Goal: Transaction & Acquisition: Book appointment/travel/reservation

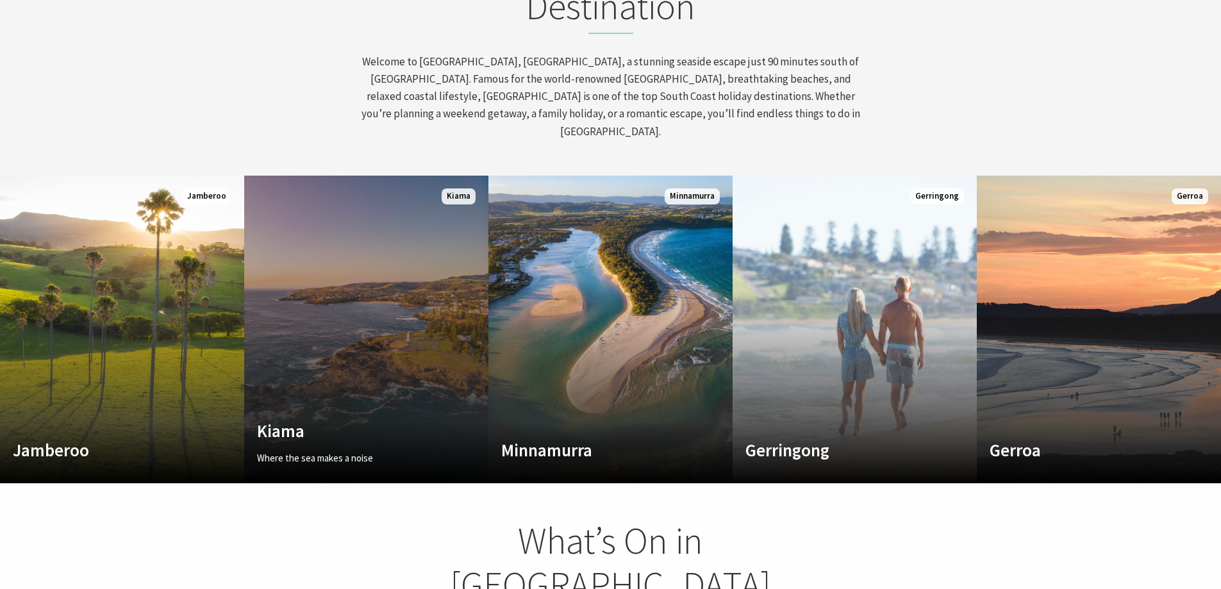
scroll to position [225, 1231]
click at [396, 333] on link "Custom Image Used Kiama Where the sea makes a noise Read More Kiama" at bounding box center [366, 330] width 244 height 308
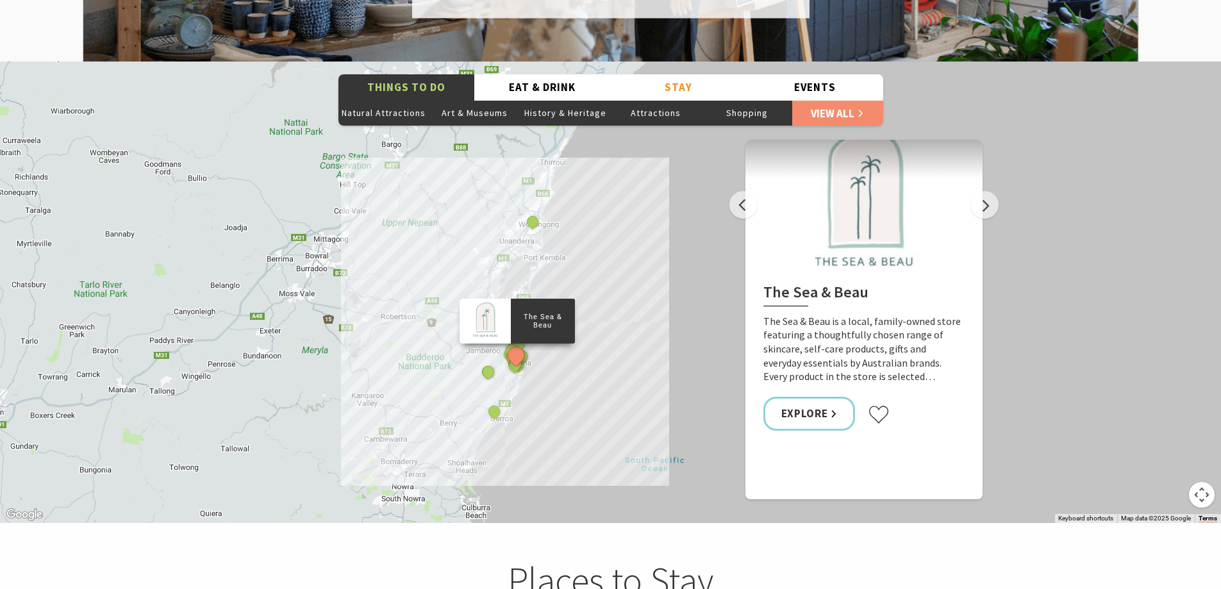
scroll to position [2308, 0]
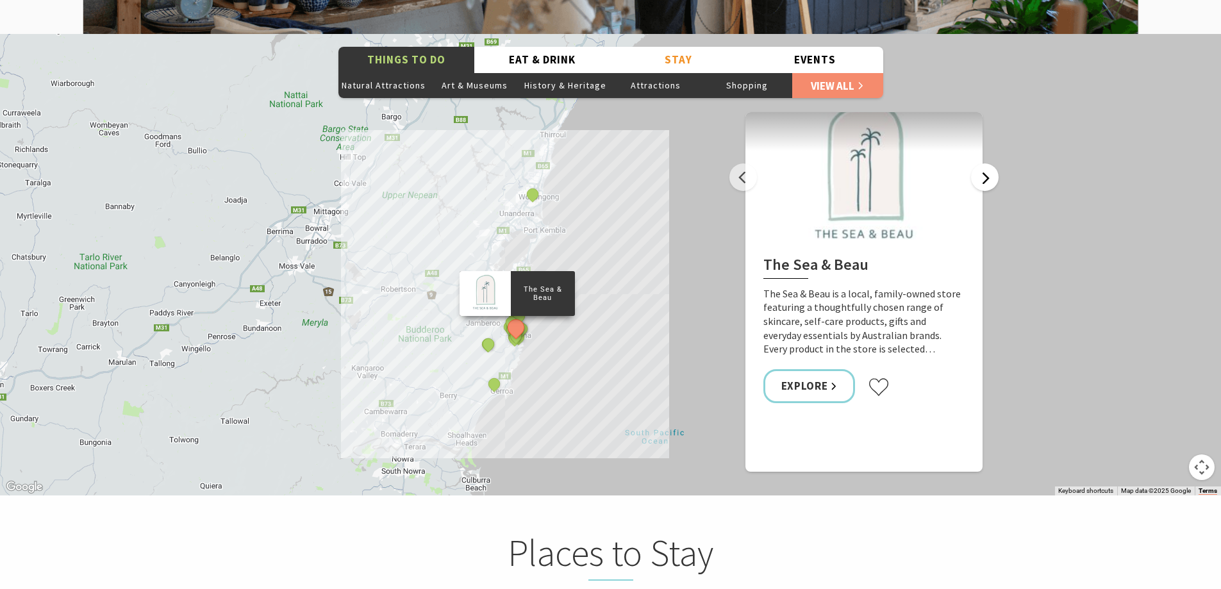
click at [989, 163] on button "Next" at bounding box center [985, 177] width 28 height 28
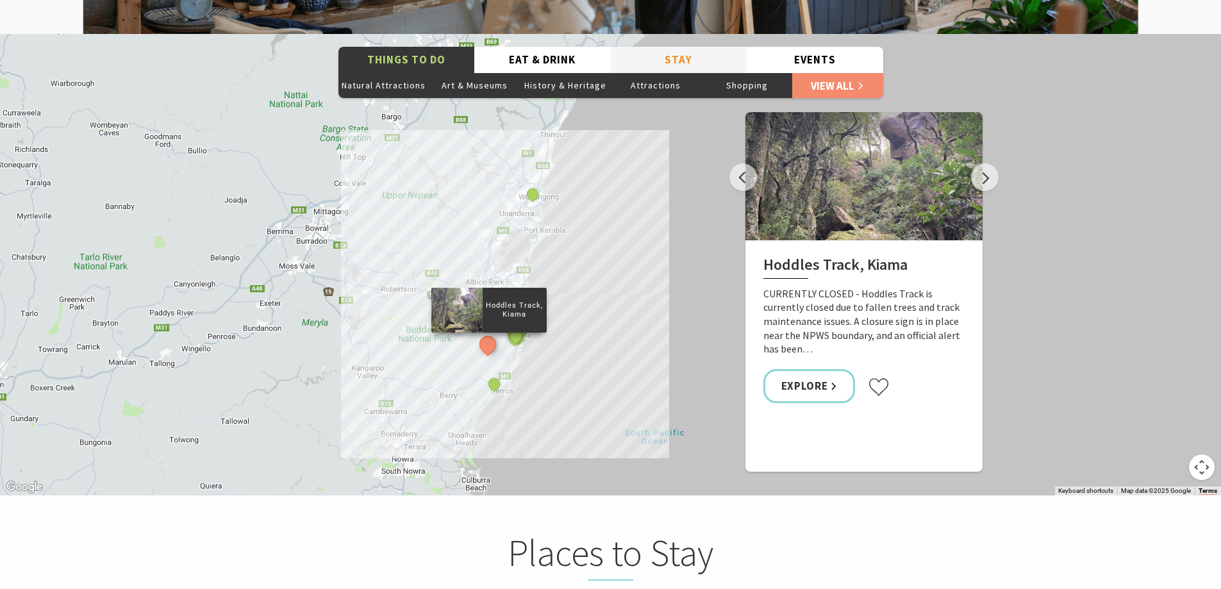
click at [683, 47] on button "Stay" at bounding box center [679, 60] width 137 height 26
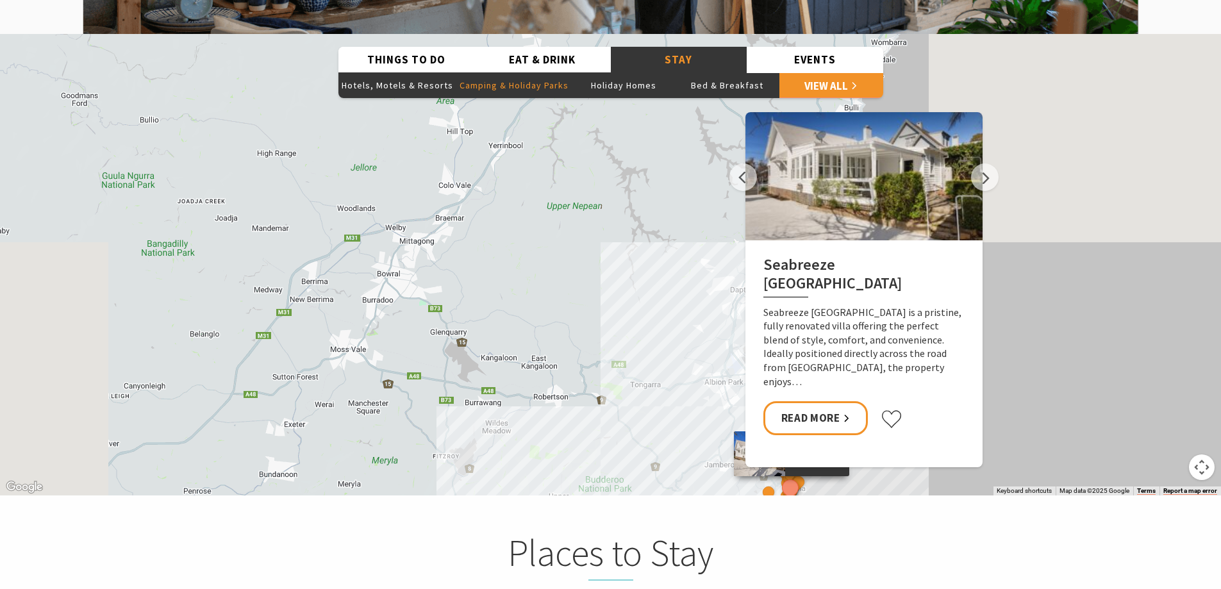
click at [535, 72] on button "Camping & Holiday Parks" at bounding box center [513, 85] width 115 height 26
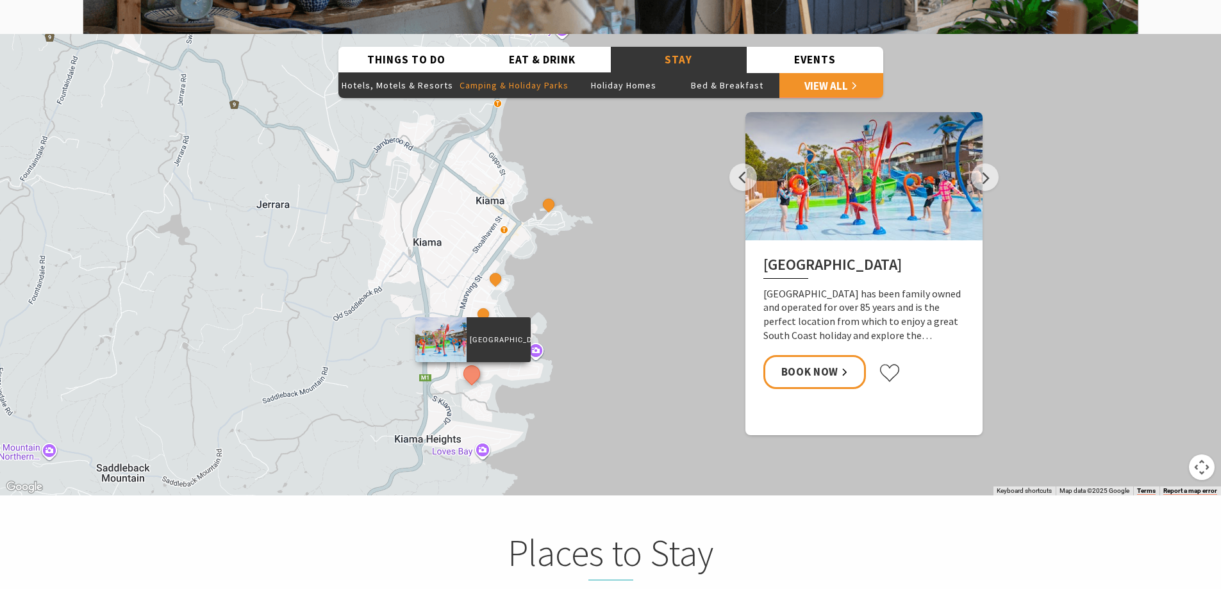
click at [1000, 154] on div "BIG4 Easts Beach Holiday Park Kendalls Beach Holiday Park Surf Beach Holiday Pa…" at bounding box center [610, 265] width 1221 height 462
click at [968, 163] on div at bounding box center [864, 176] width 237 height 128
click at [988, 163] on button "Next" at bounding box center [985, 177] width 28 height 28
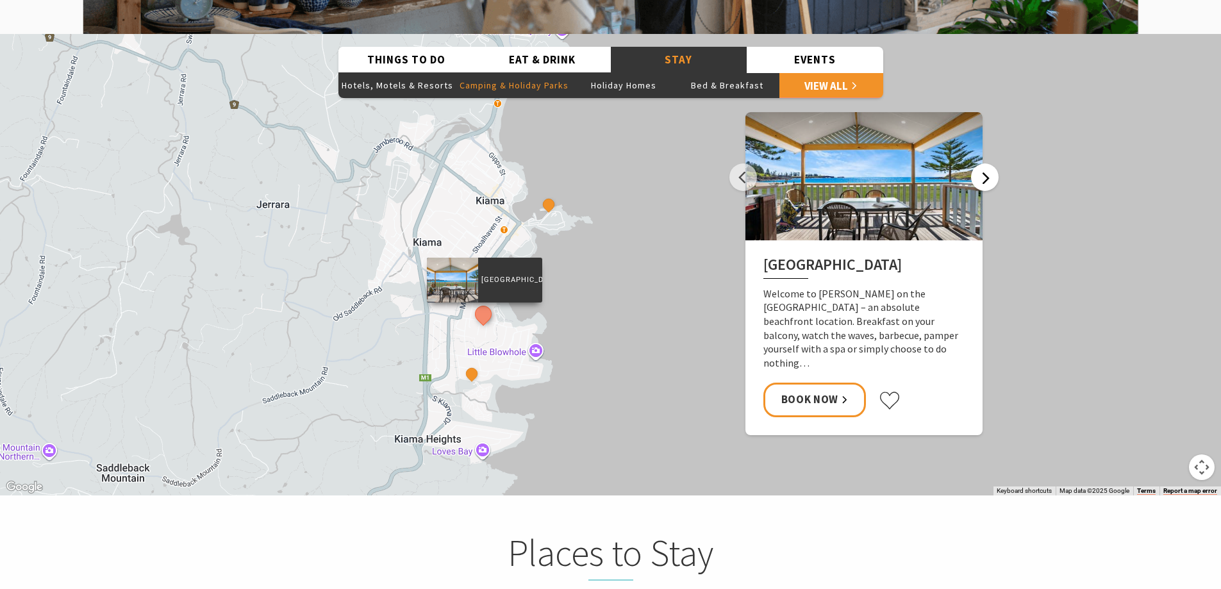
click at [988, 163] on button "Next" at bounding box center [985, 177] width 28 height 28
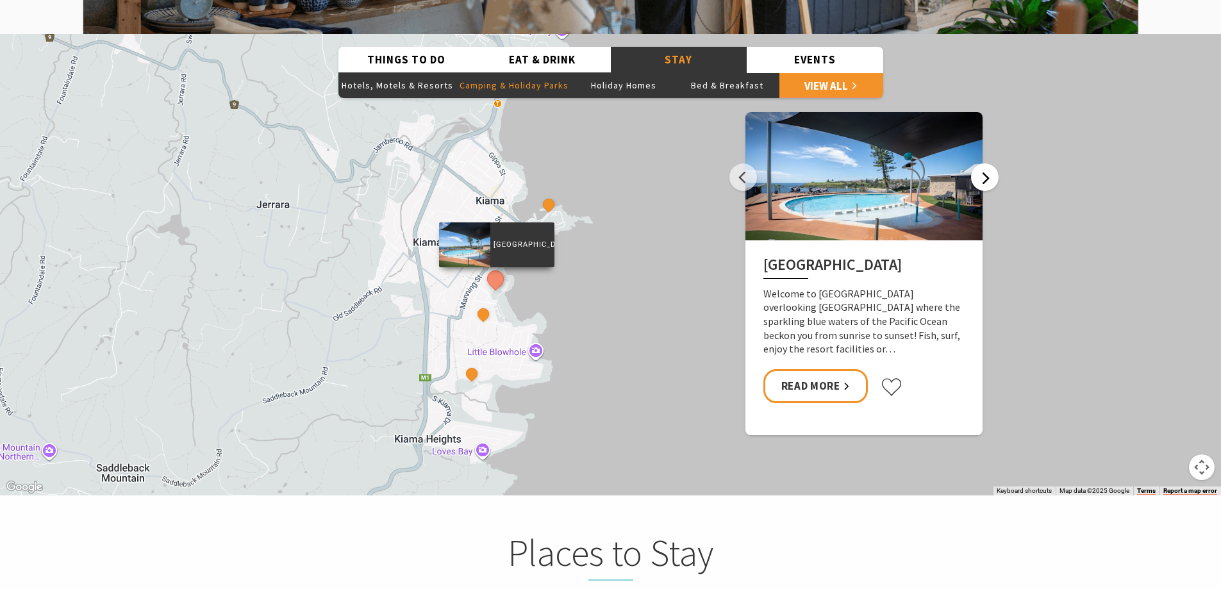
click at [988, 163] on button "Next" at bounding box center [985, 177] width 28 height 28
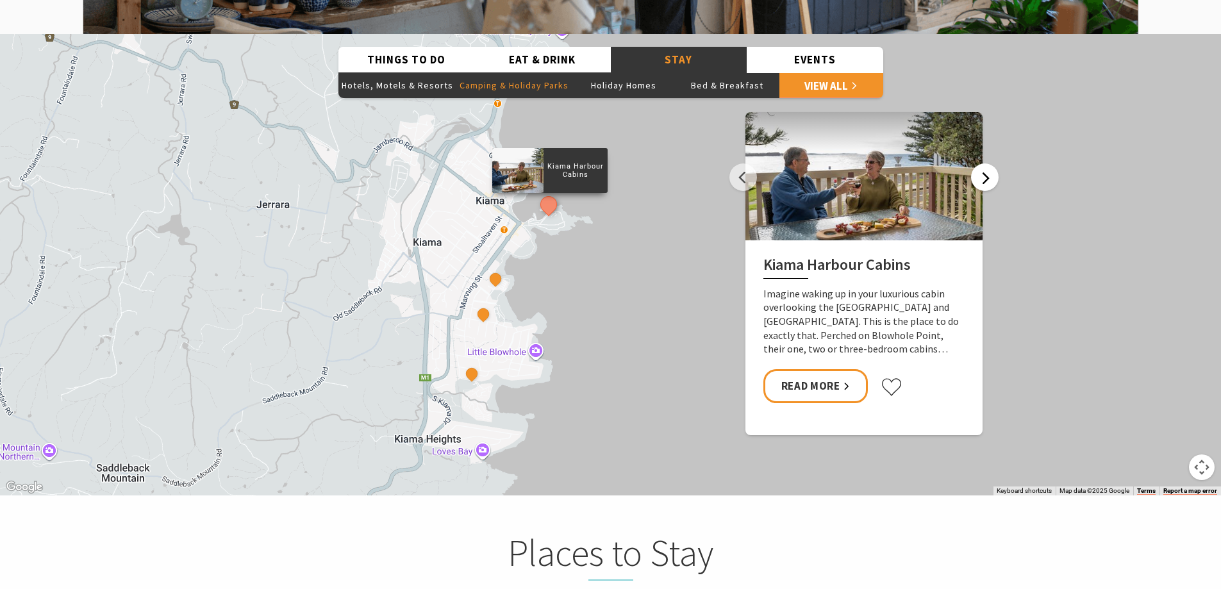
click at [988, 163] on button "Next" at bounding box center [985, 177] width 28 height 28
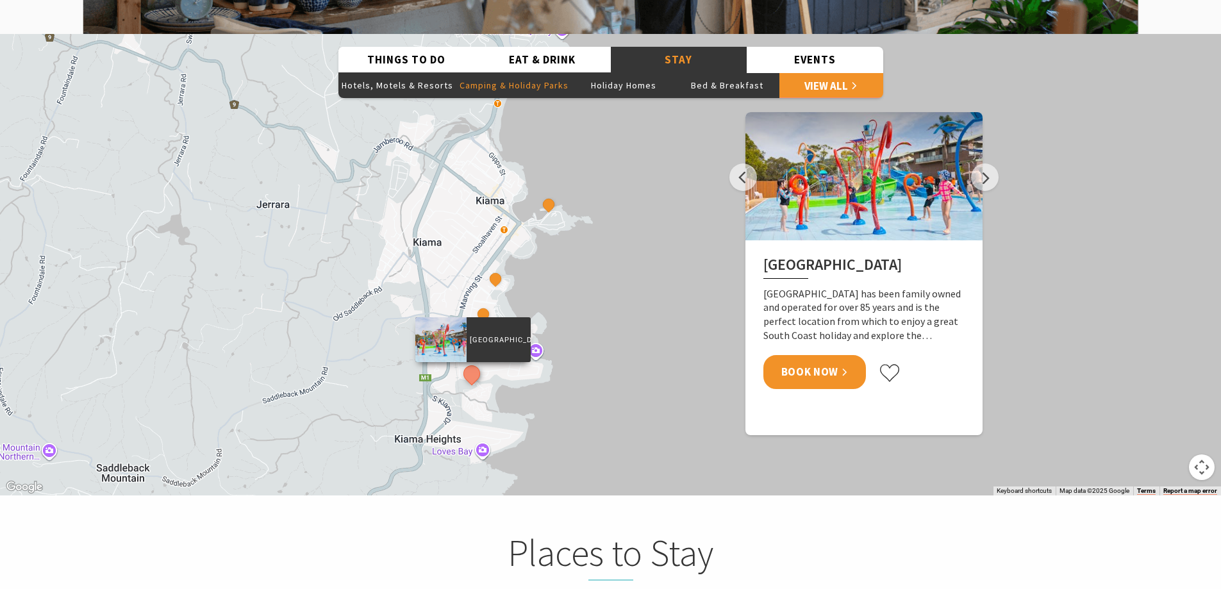
click at [834, 355] on link "Book Now" at bounding box center [815, 372] width 103 height 34
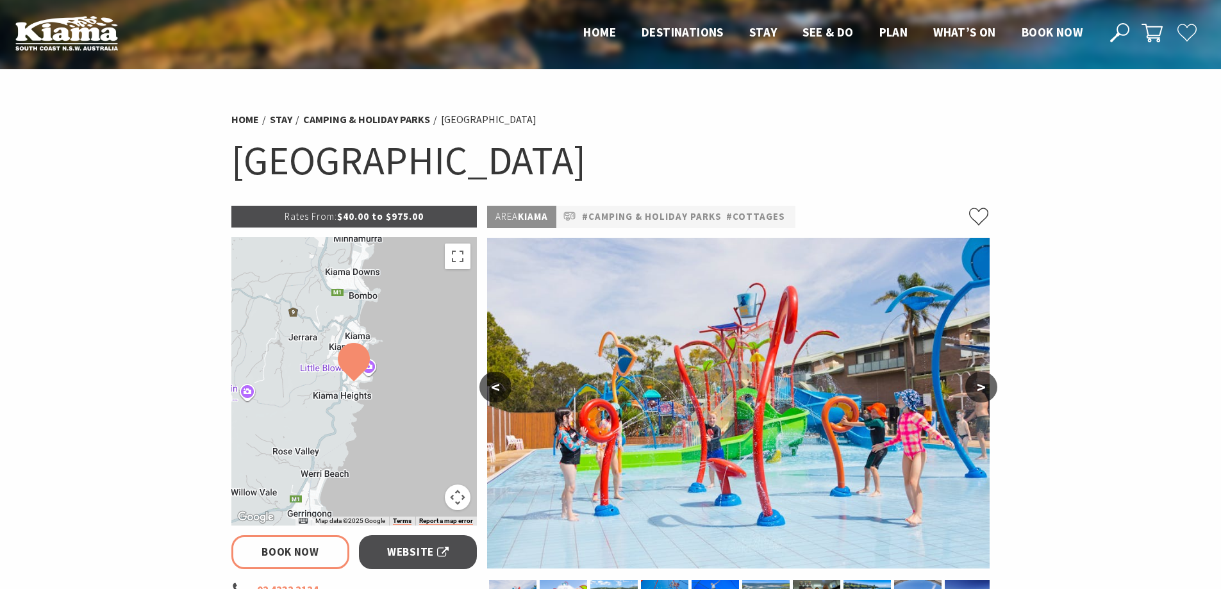
select select "3"
select select "2"
click at [675, 214] on link "#Camping & Holiday Parks" at bounding box center [652, 217] width 140 height 16
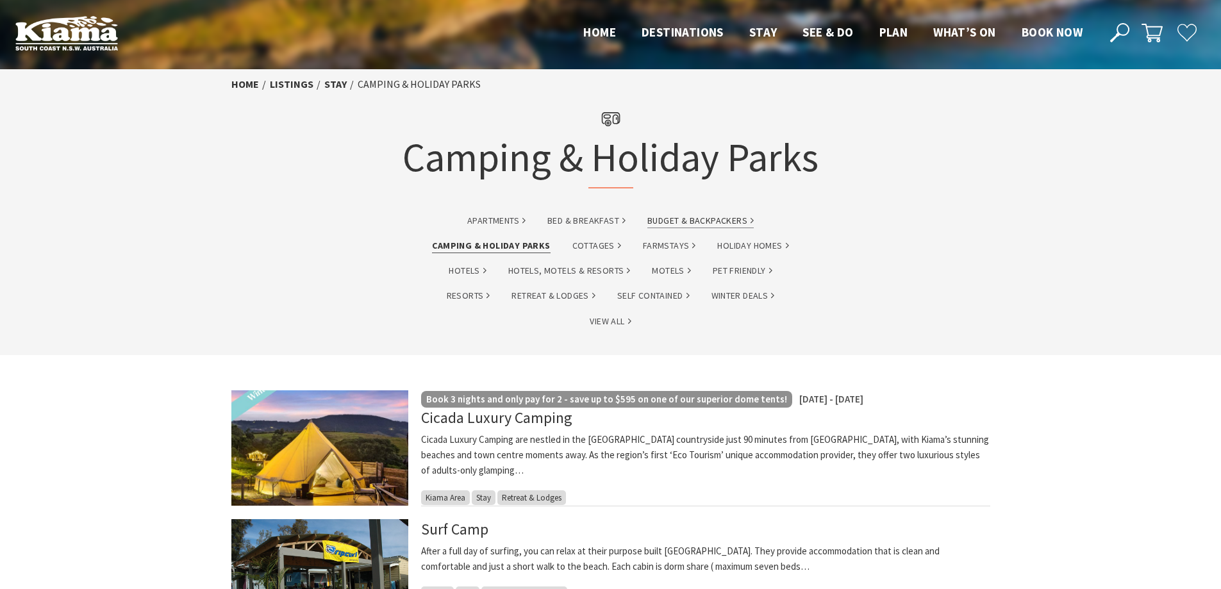
click at [701, 227] on link "Budget & backpackers" at bounding box center [700, 220] width 106 height 15
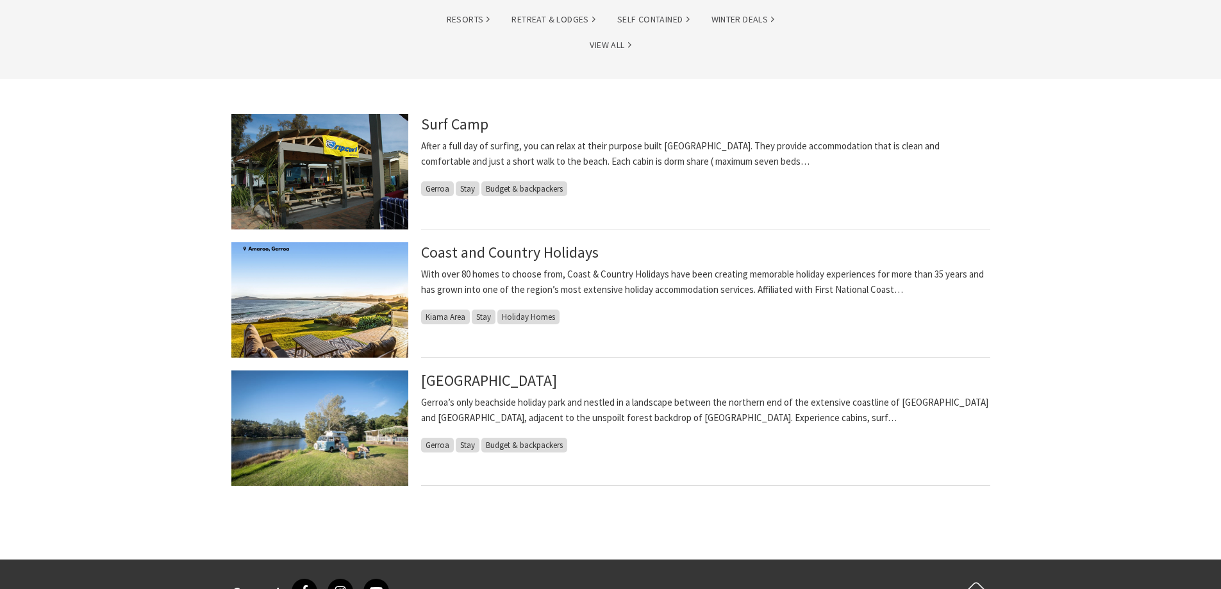
scroll to position [321, 0]
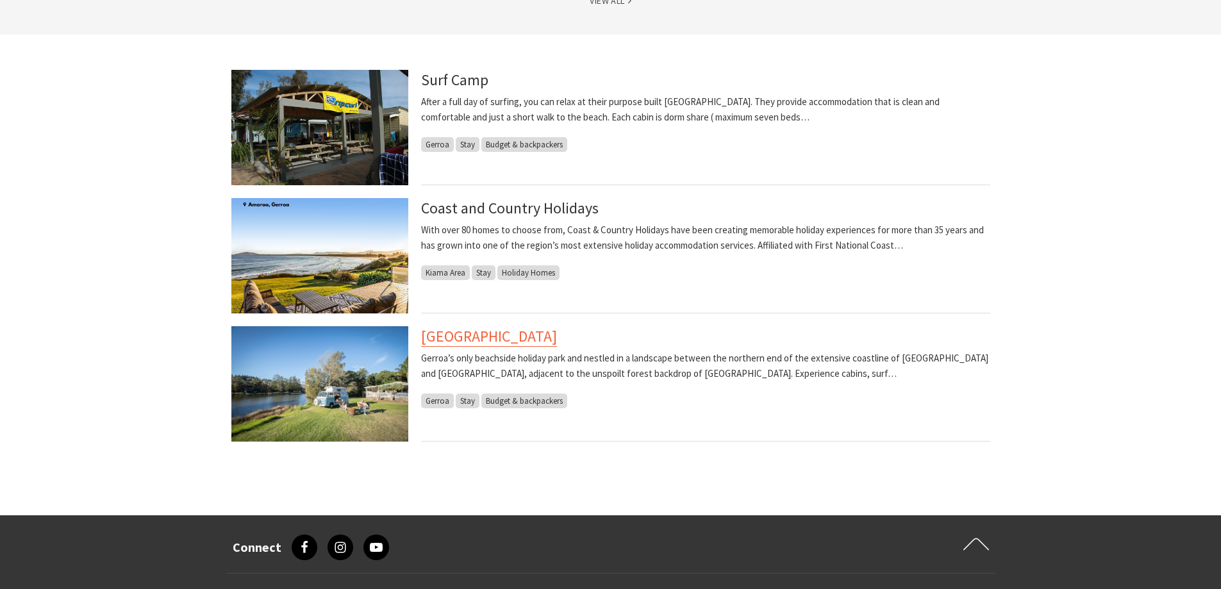
click at [557, 339] on link "[GEOGRAPHIC_DATA]" at bounding box center [489, 336] width 136 height 21
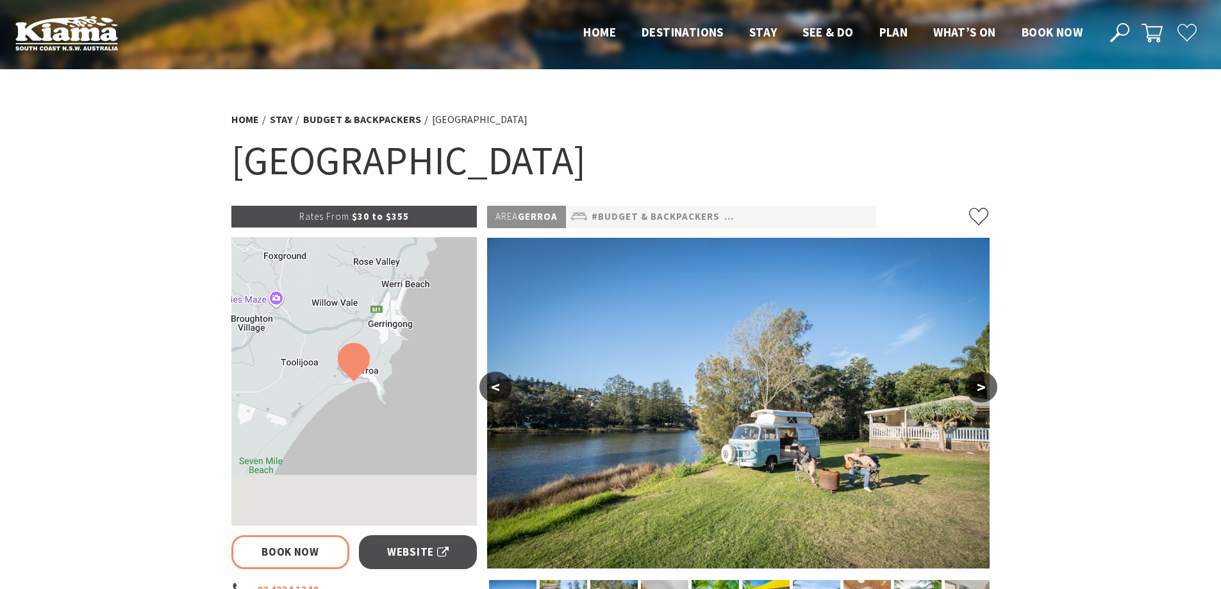
select select "3"
select select "2"
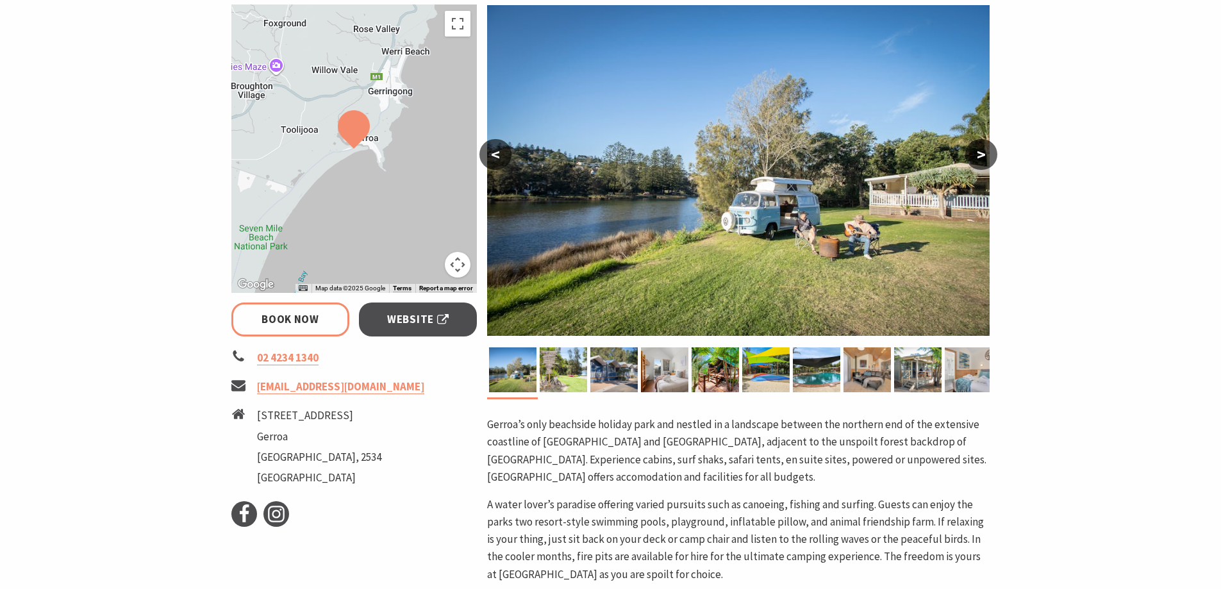
scroll to position [256, 0]
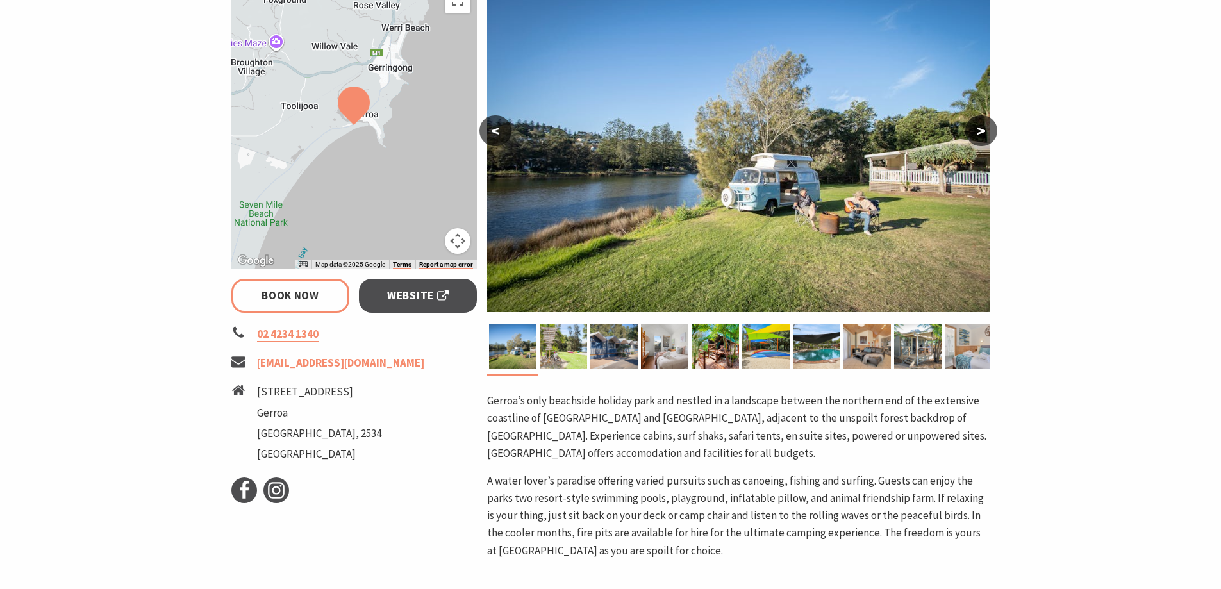
click at [982, 126] on button ">" at bounding box center [981, 130] width 32 height 31
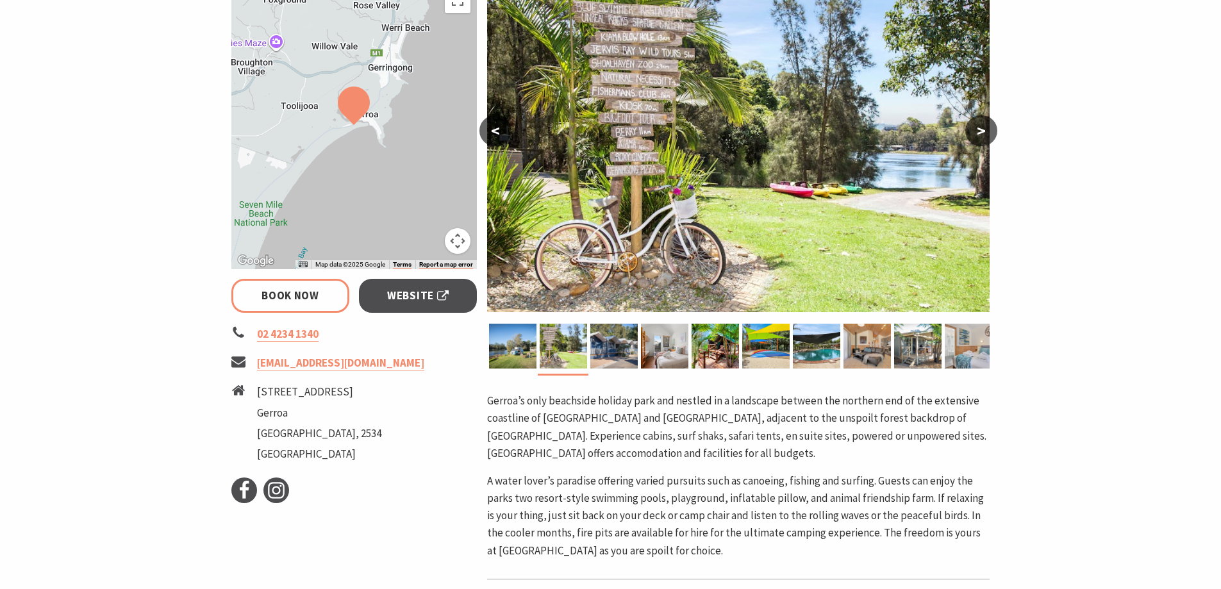
click at [982, 126] on button ">" at bounding box center [981, 130] width 32 height 31
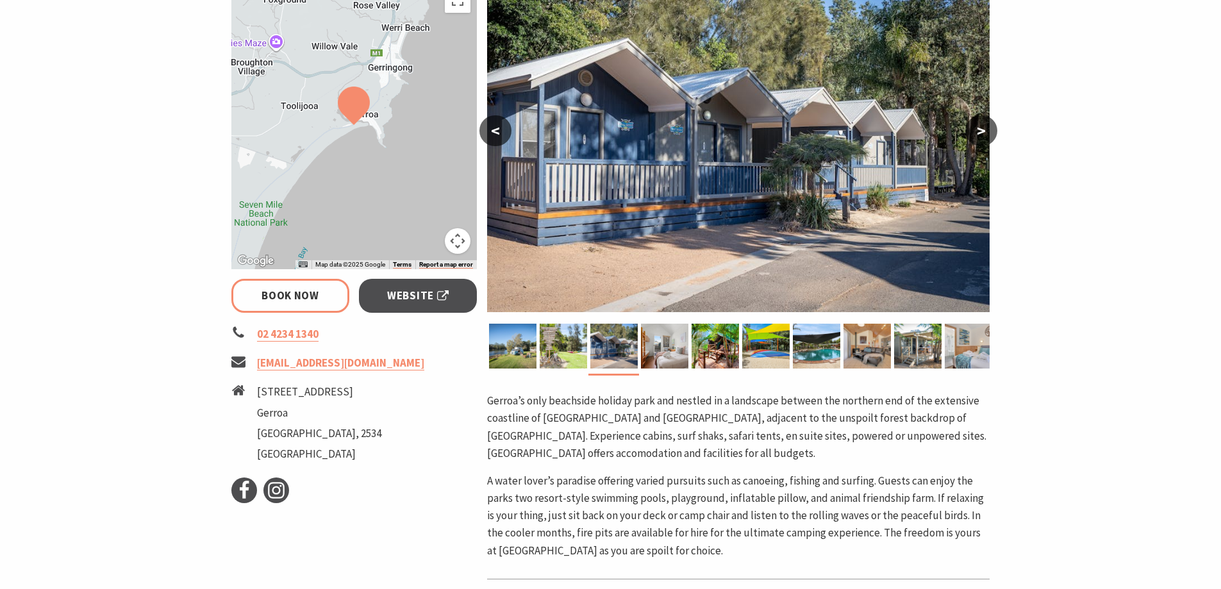
click at [982, 126] on button ">" at bounding box center [981, 130] width 32 height 31
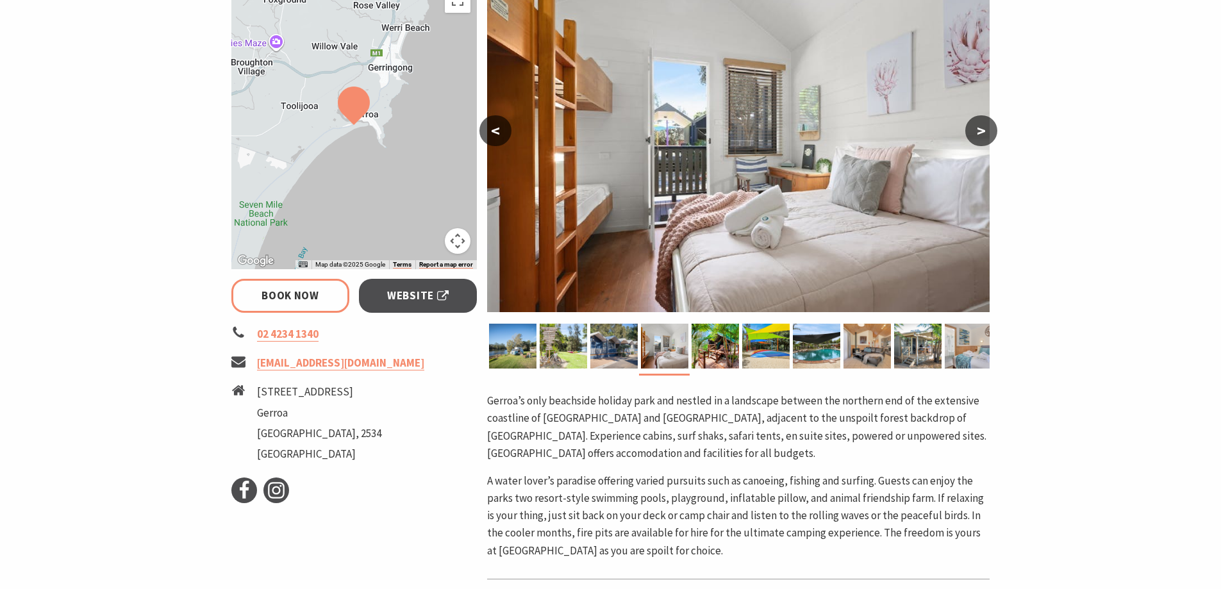
click at [982, 126] on button ">" at bounding box center [981, 130] width 32 height 31
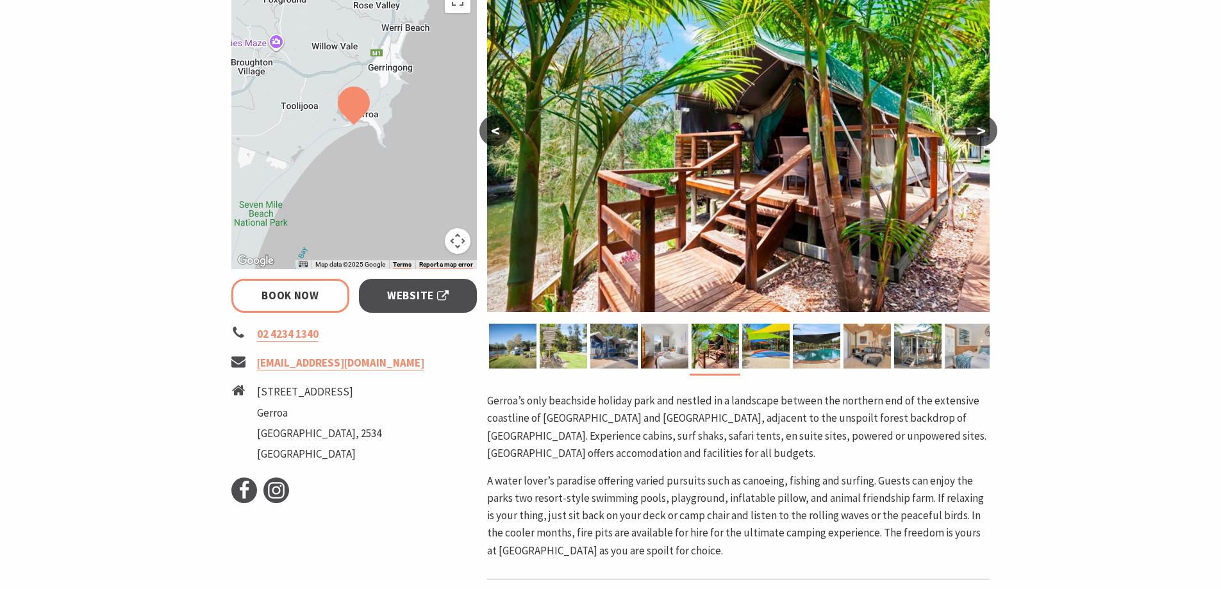
click at [982, 126] on button ">" at bounding box center [981, 130] width 32 height 31
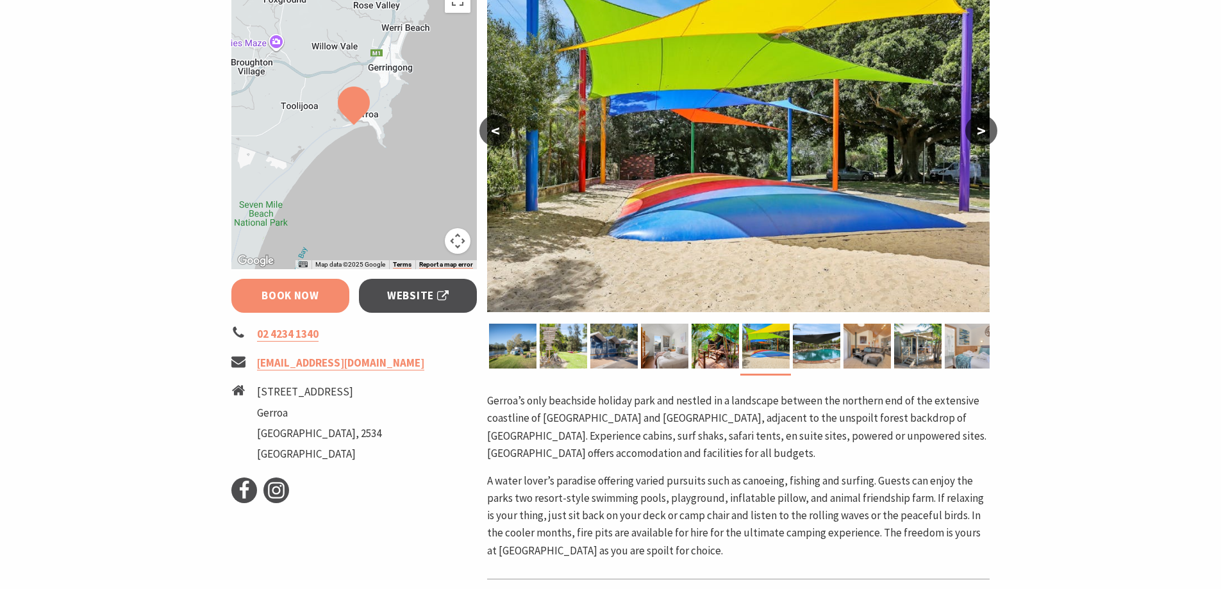
click at [297, 312] on link "Book Now" at bounding box center [290, 296] width 119 height 34
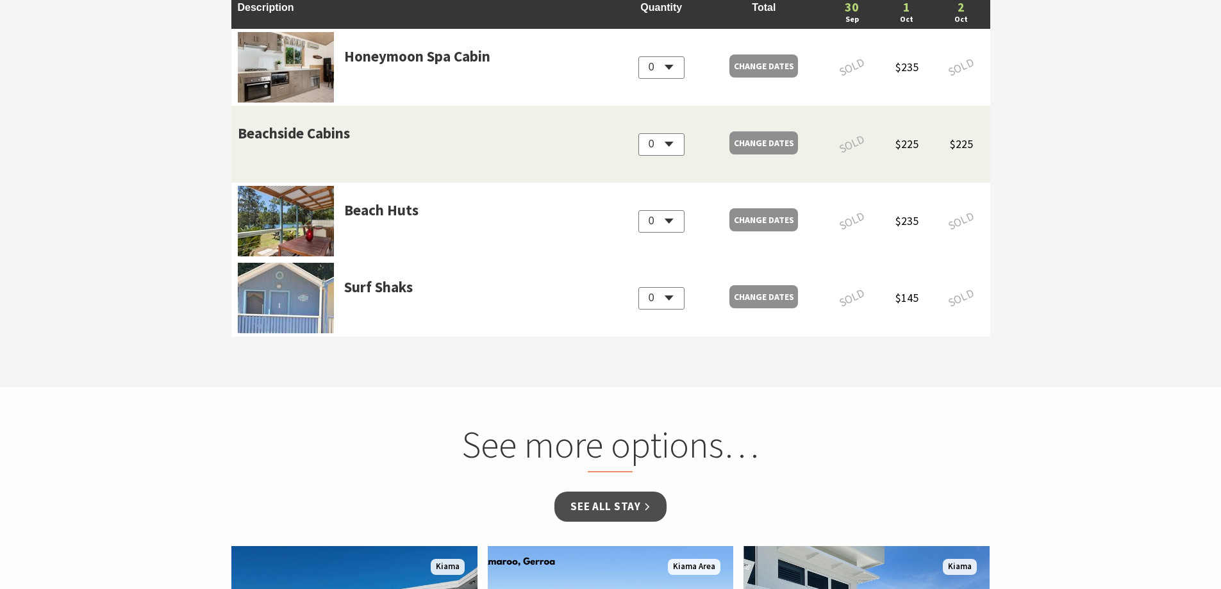
scroll to position [1329, 0]
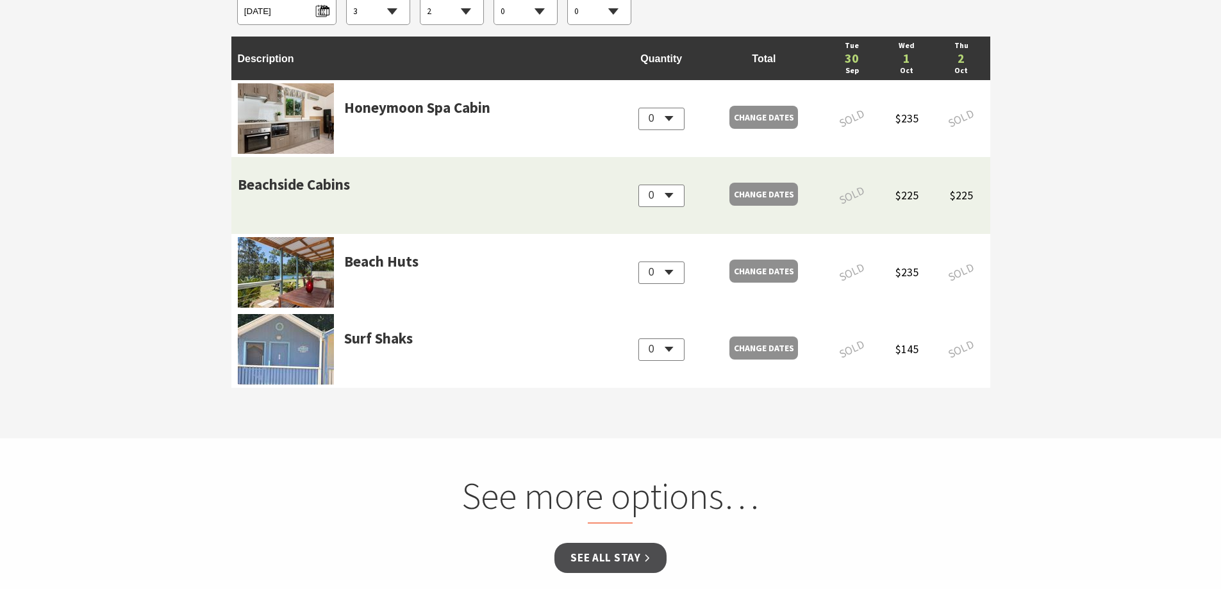
click at [901, 60] on link "1" at bounding box center [907, 58] width 40 height 13
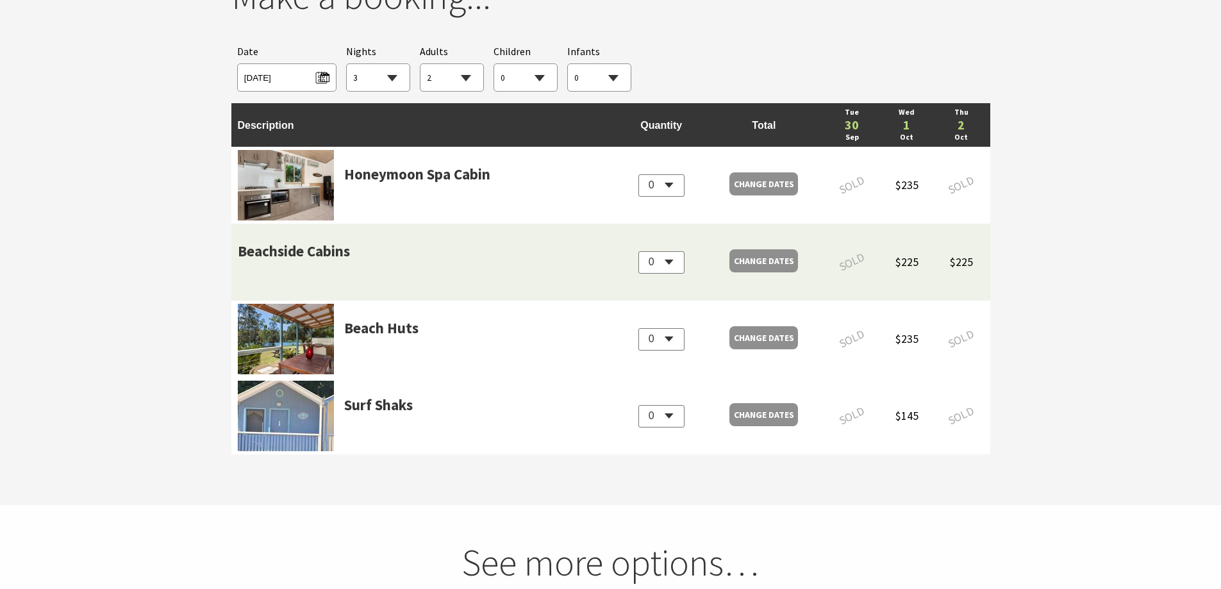
scroll to position [1201, 0]
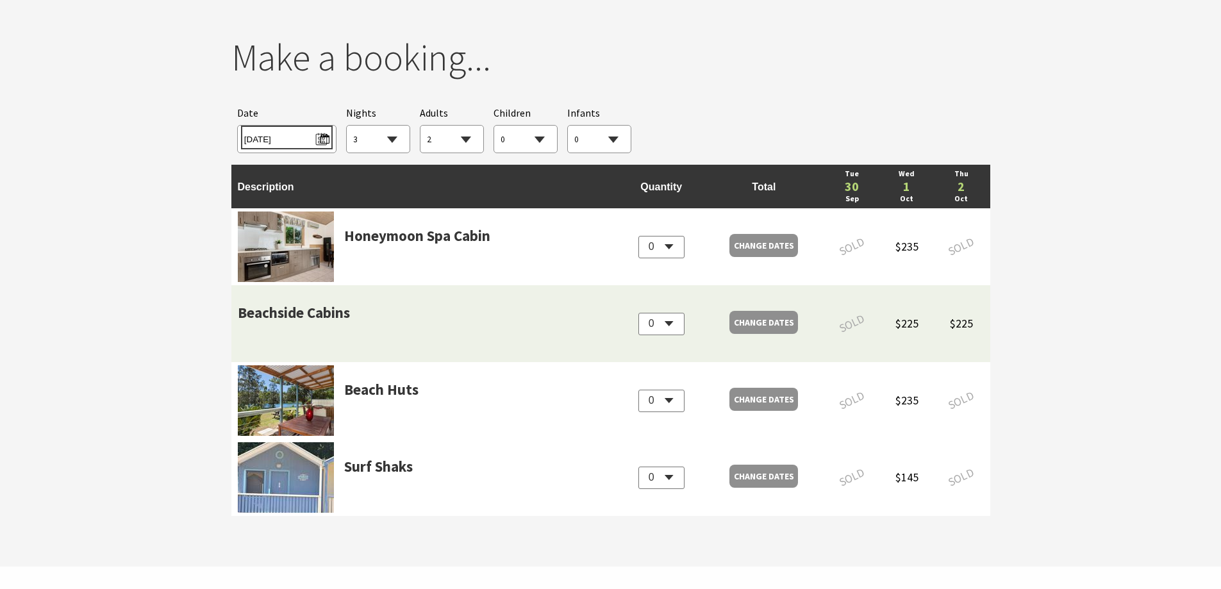
click at [299, 140] on span "Tue 30/09/2025" at bounding box center [286, 137] width 85 height 17
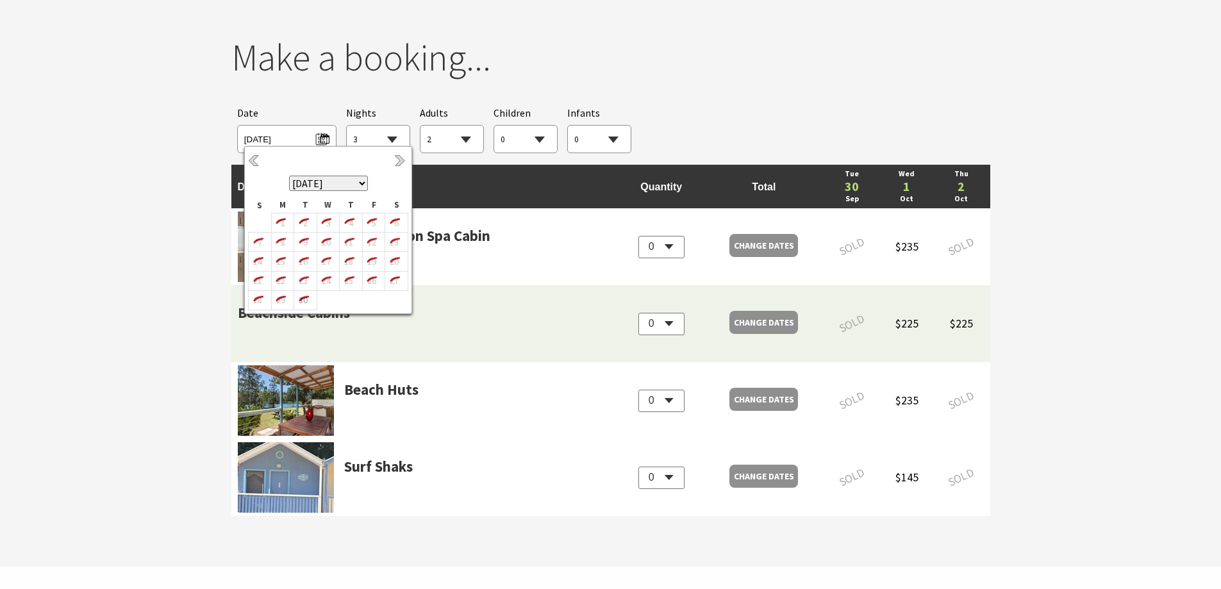
click at [410, 169] on div "Previous Next September 2025 October 2025 November 2025 December 2025 January 2…" at bounding box center [328, 230] width 168 height 168
click at [397, 164] on link "Next" at bounding box center [401, 161] width 14 height 14
click at [707, 110] on div "Searching for Accommodation Tours Events Car Hire Packages Date Tue 30/09/2025 …" at bounding box center [610, 129] width 759 height 60
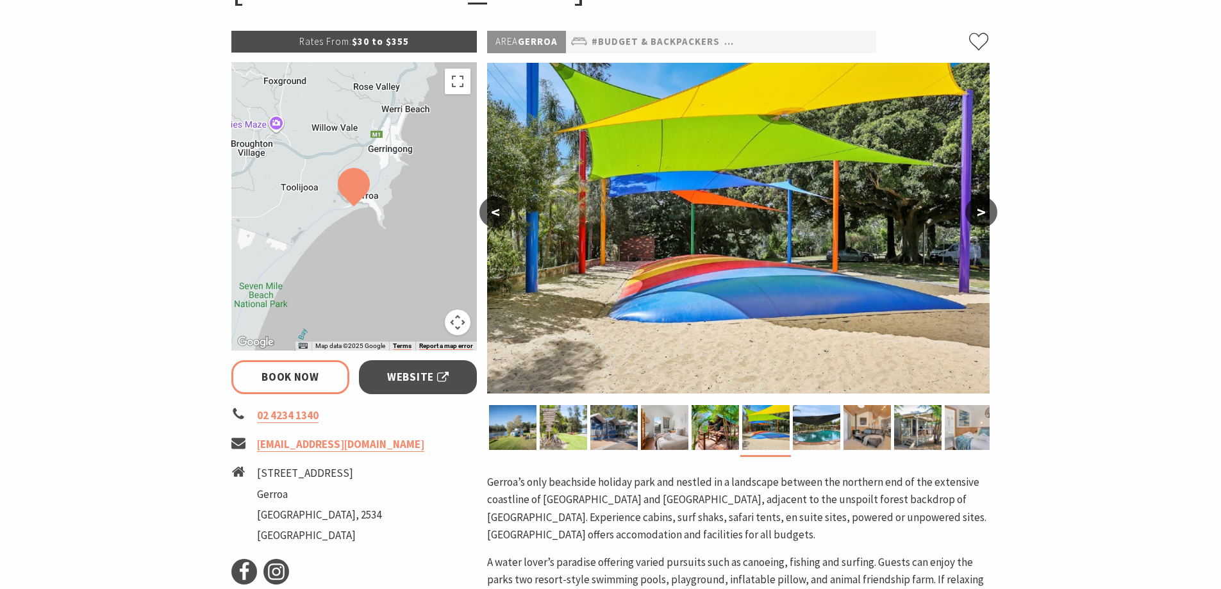
scroll to position [0, 0]
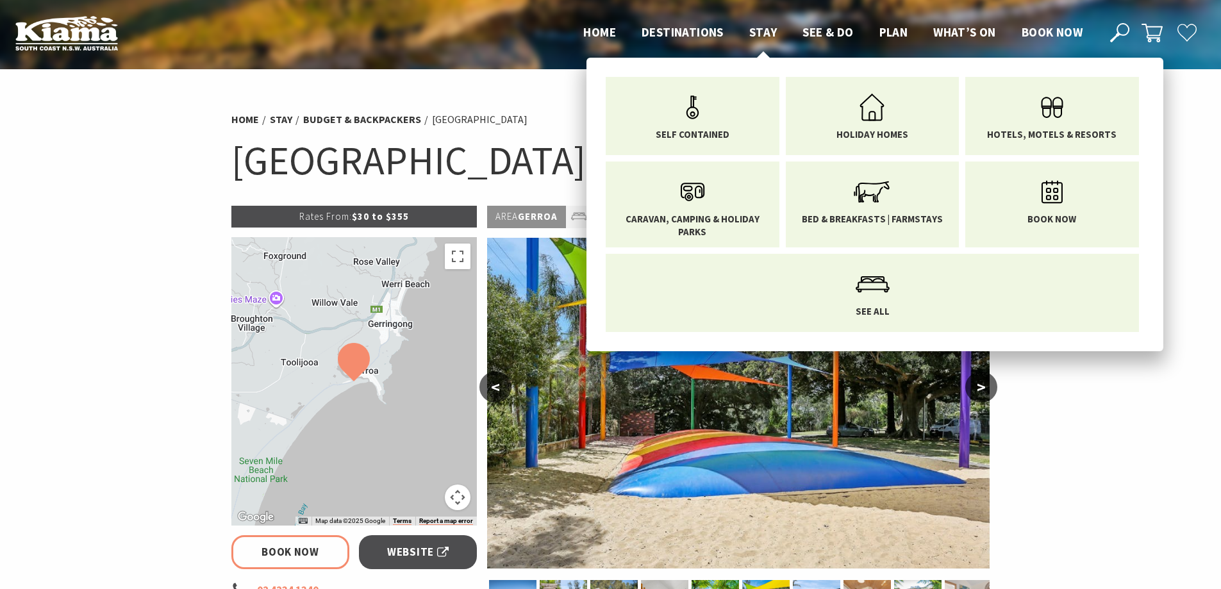
click at [765, 38] on span "Stay" at bounding box center [763, 31] width 28 height 15
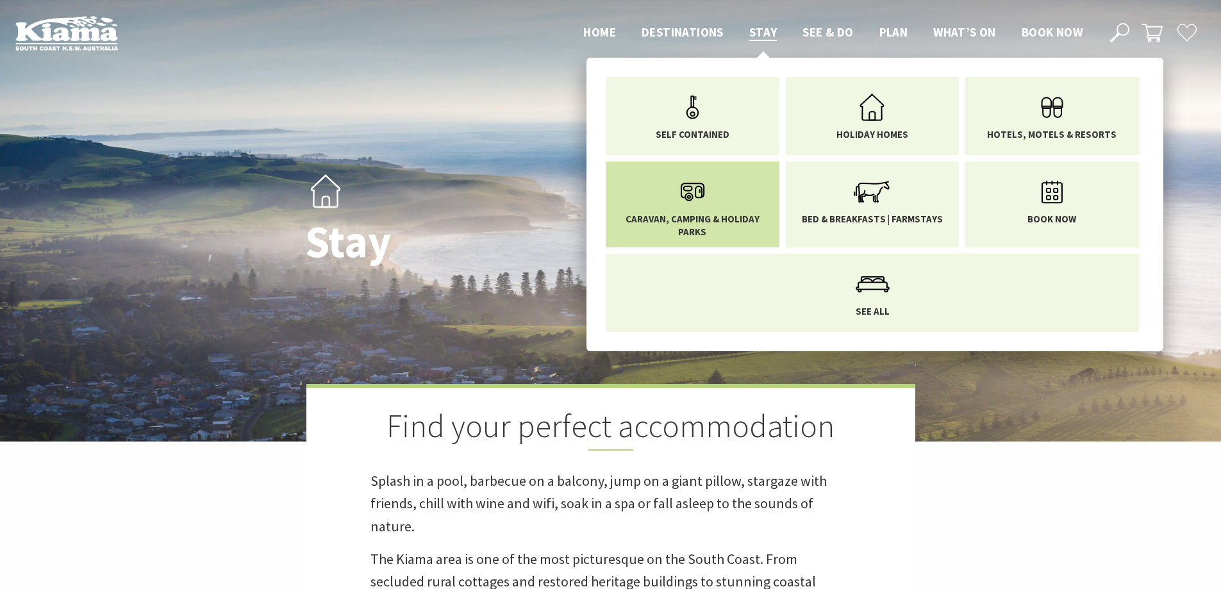
click at [740, 221] on span "Caravan, Camping & Holiday Parks" at bounding box center [692, 225] width 154 height 25
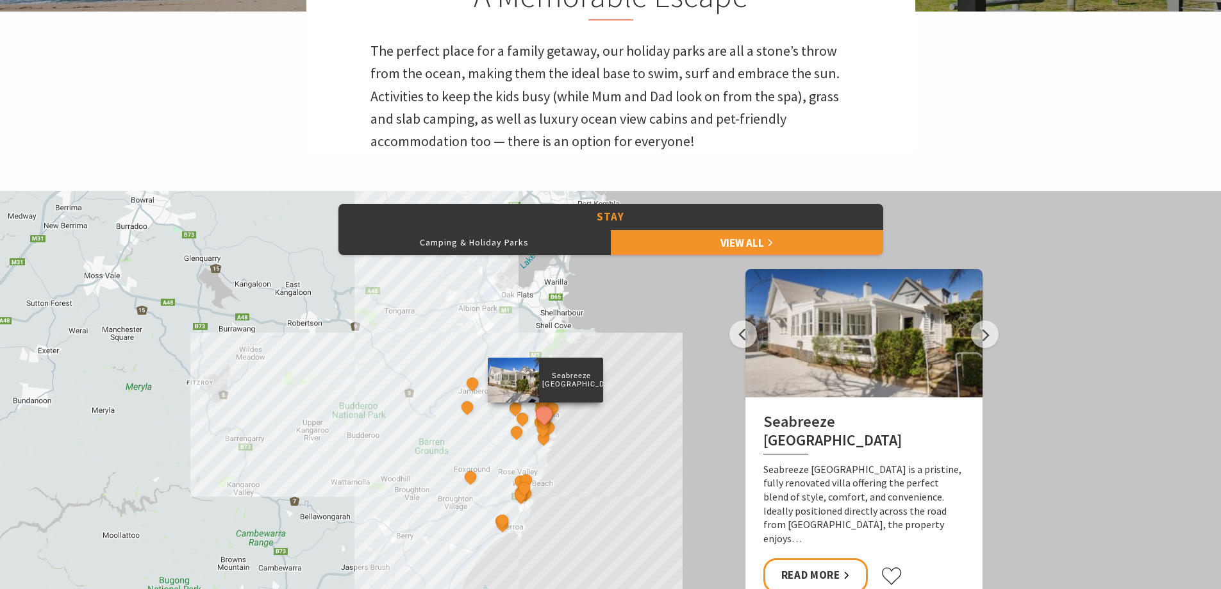
scroll to position [513, 0]
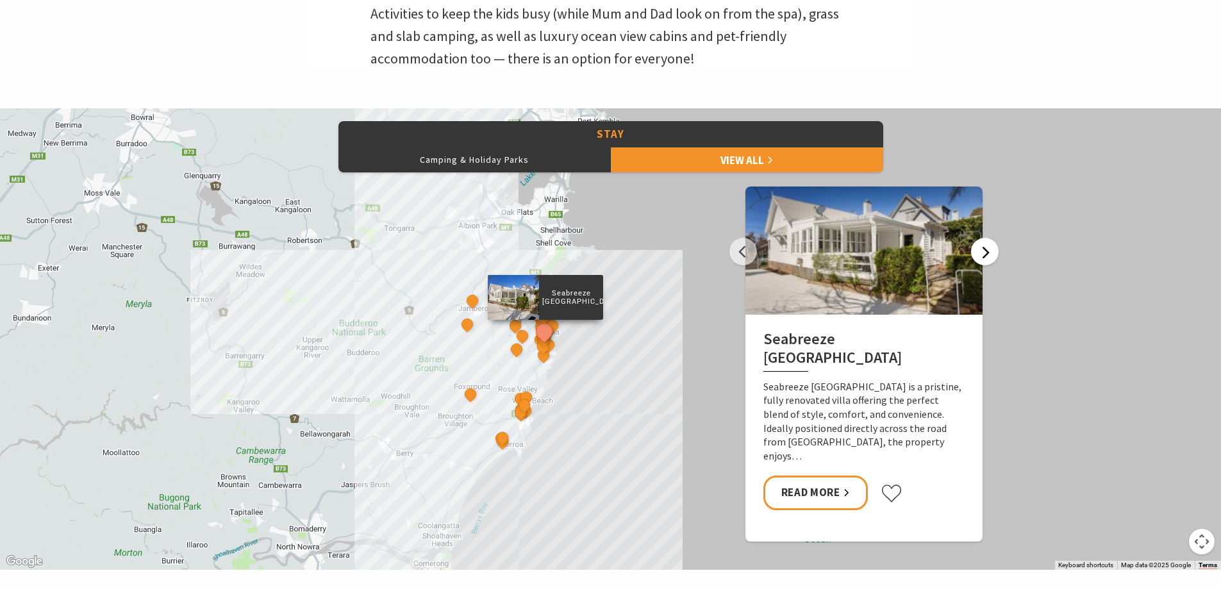
click at [990, 254] on button "Next" at bounding box center [985, 252] width 28 height 28
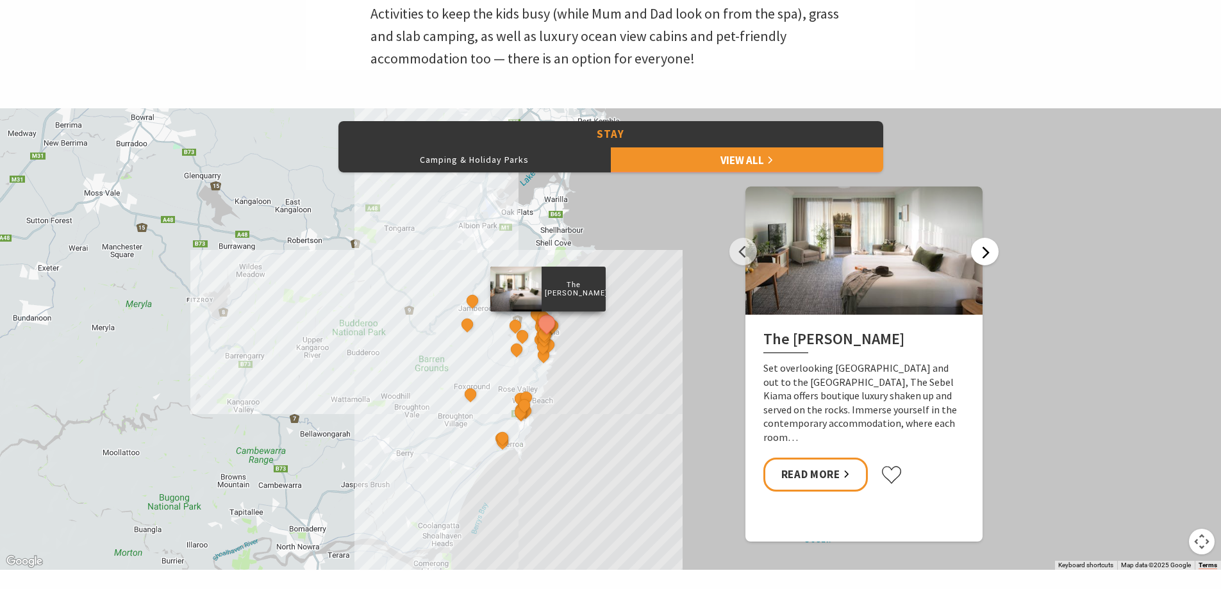
click at [990, 254] on button "Next" at bounding box center [985, 252] width 28 height 28
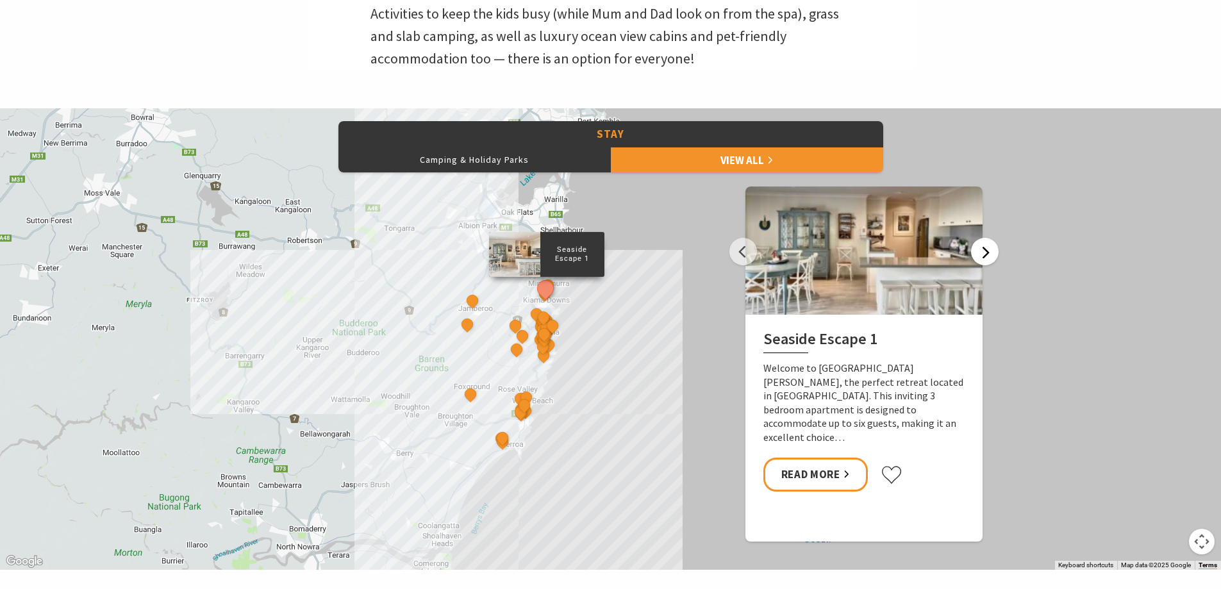
click at [990, 254] on button "Next" at bounding box center [985, 252] width 28 height 28
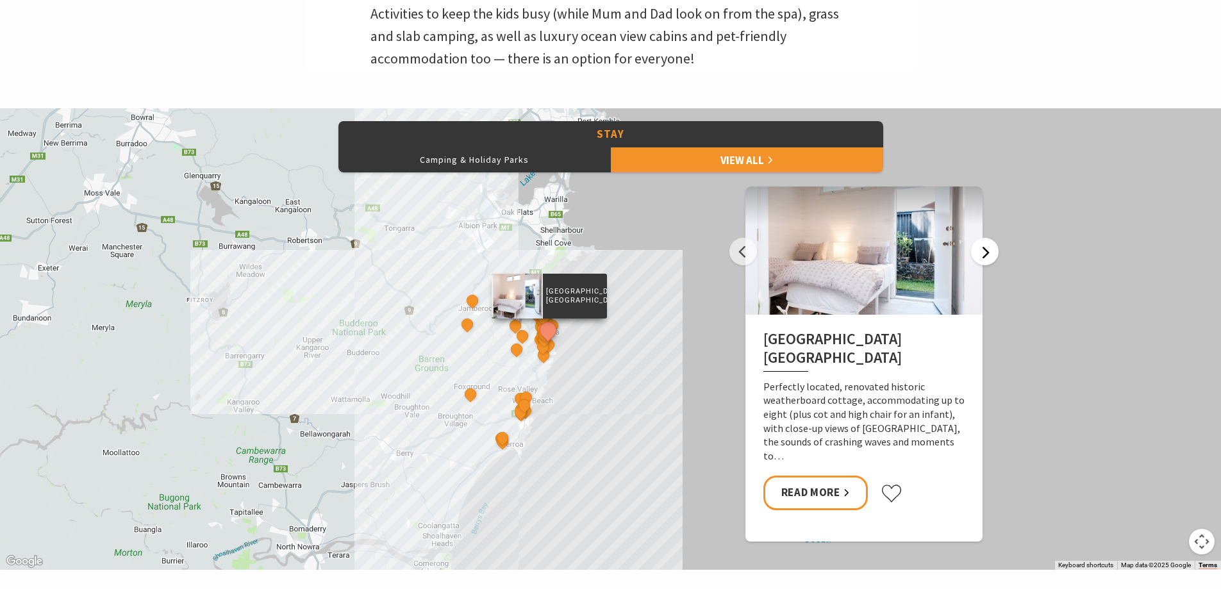
click at [990, 254] on button "Next" at bounding box center [985, 252] width 28 height 28
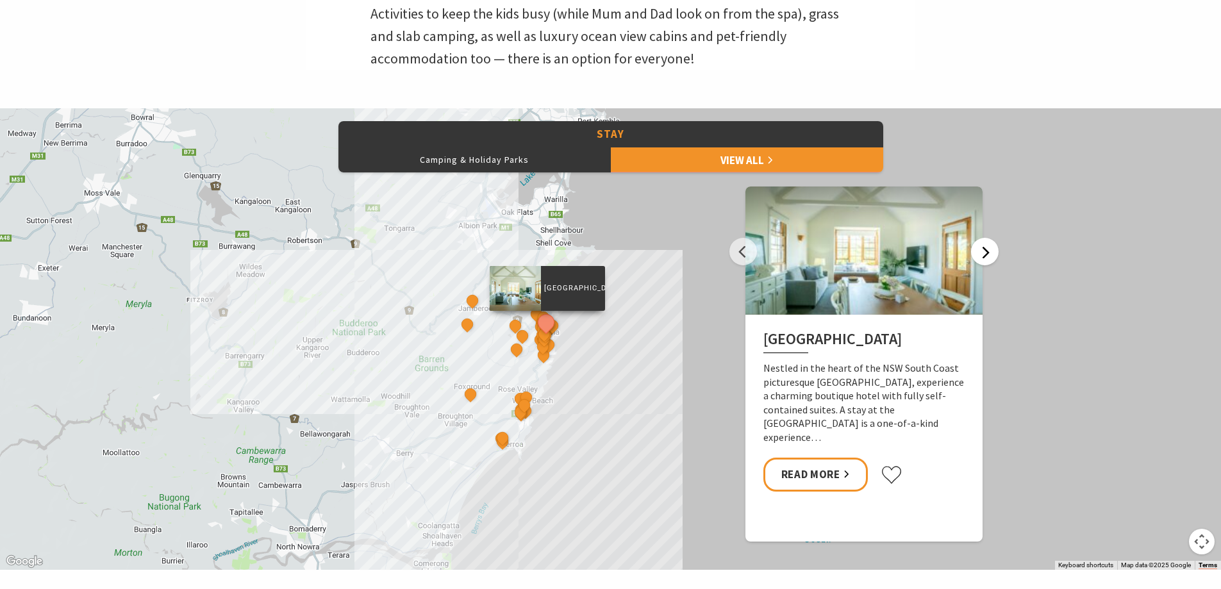
click at [990, 254] on button "Next" at bounding box center [985, 252] width 28 height 28
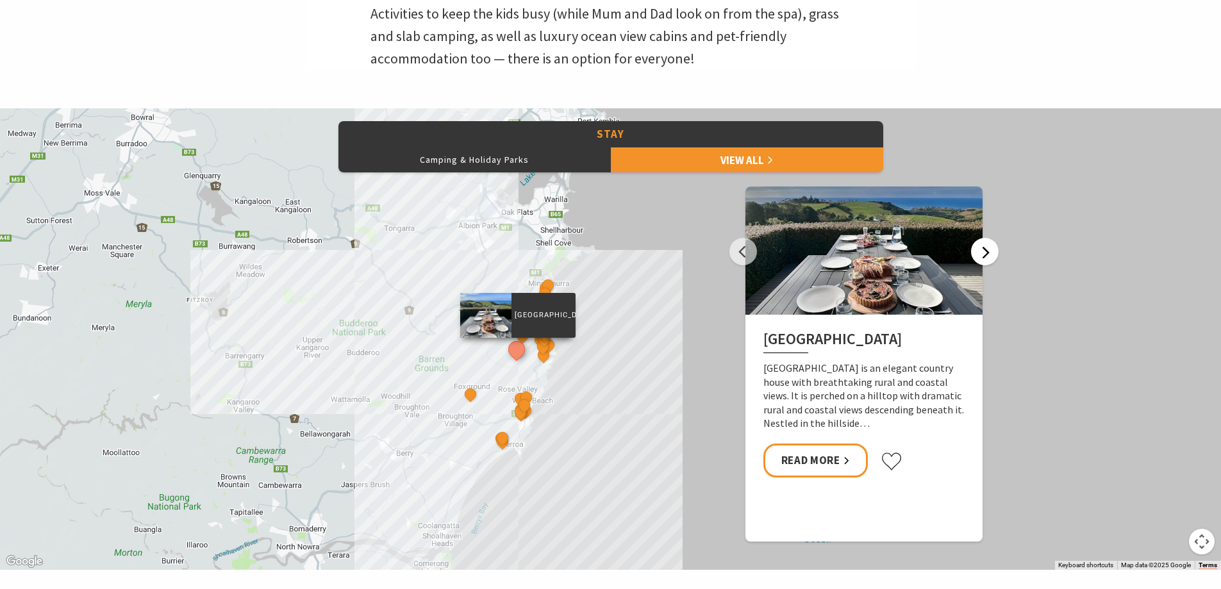
click at [990, 254] on button "Next" at bounding box center [985, 252] width 28 height 28
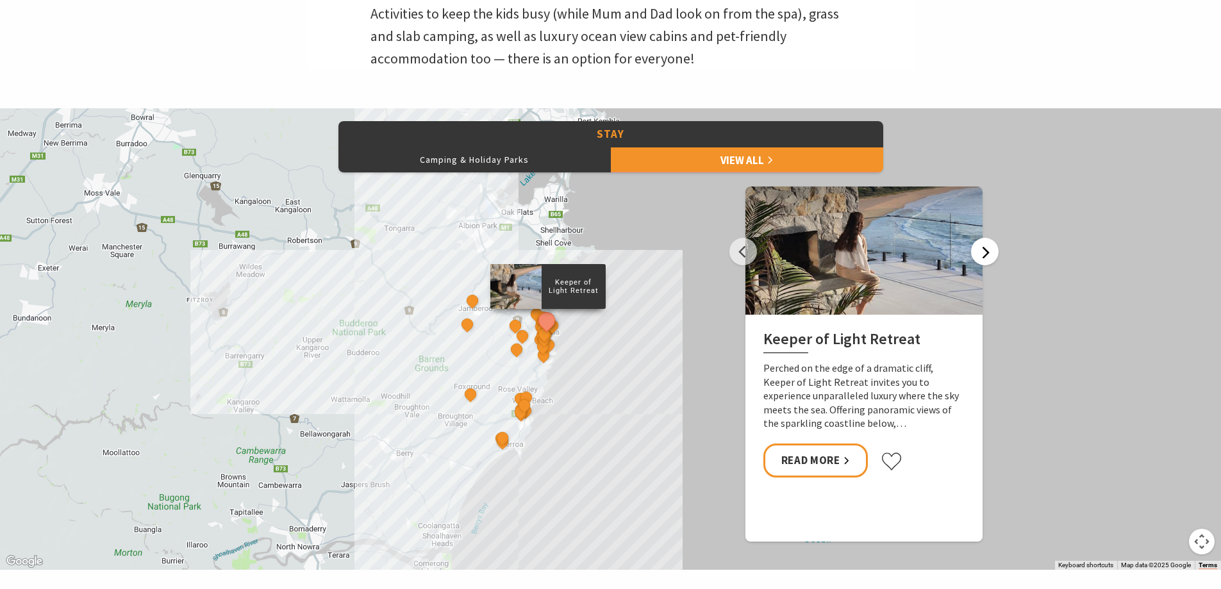
click at [990, 254] on button "Next" at bounding box center [985, 252] width 28 height 28
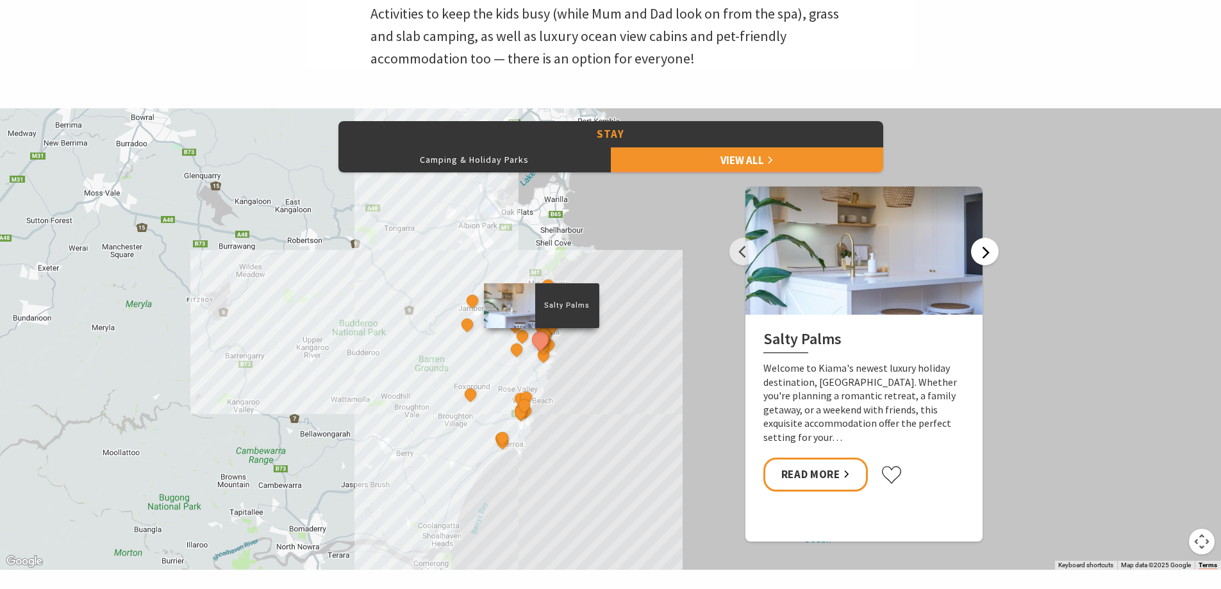
click at [990, 254] on button "Next" at bounding box center [985, 252] width 28 height 28
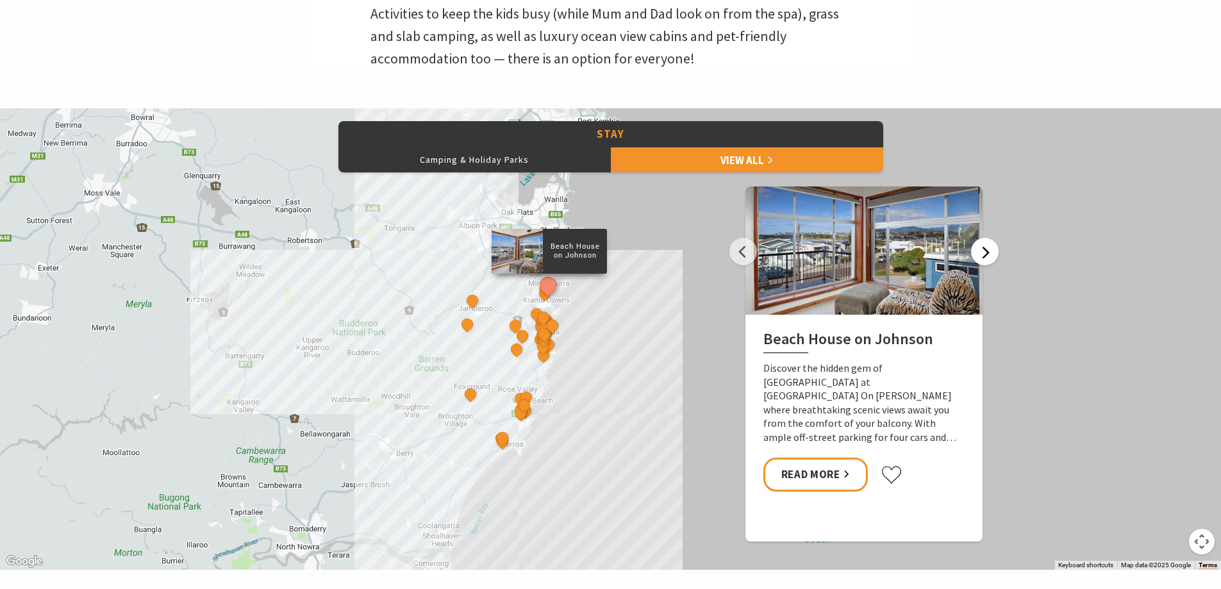
click at [990, 254] on button "Next" at bounding box center [985, 252] width 28 height 28
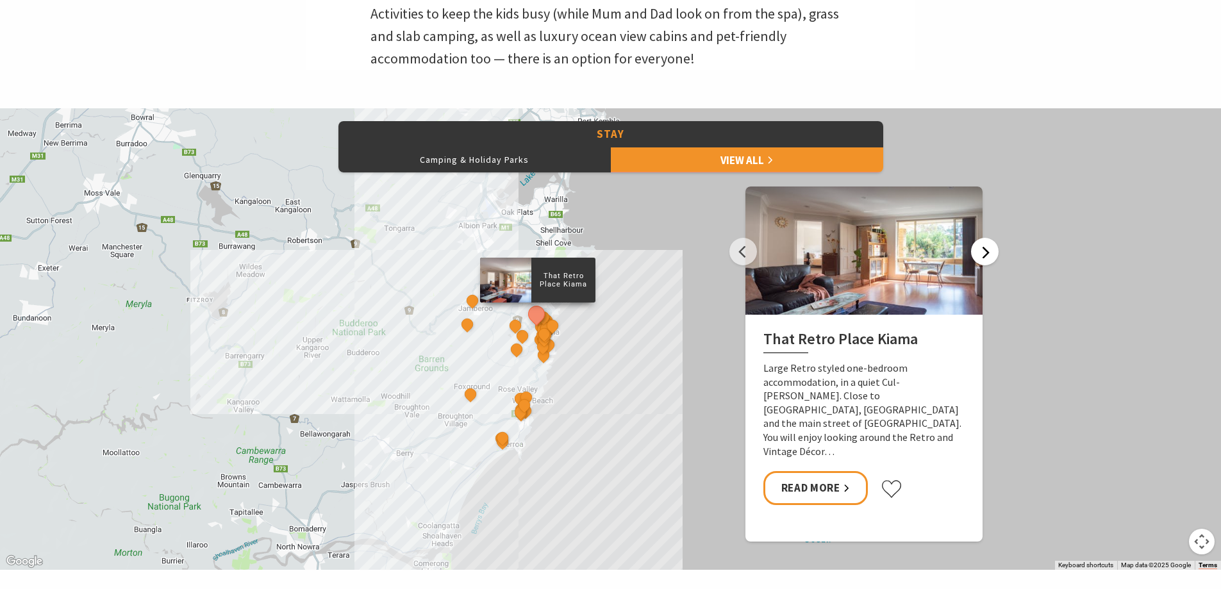
click at [990, 254] on button "Next" at bounding box center [985, 252] width 28 height 28
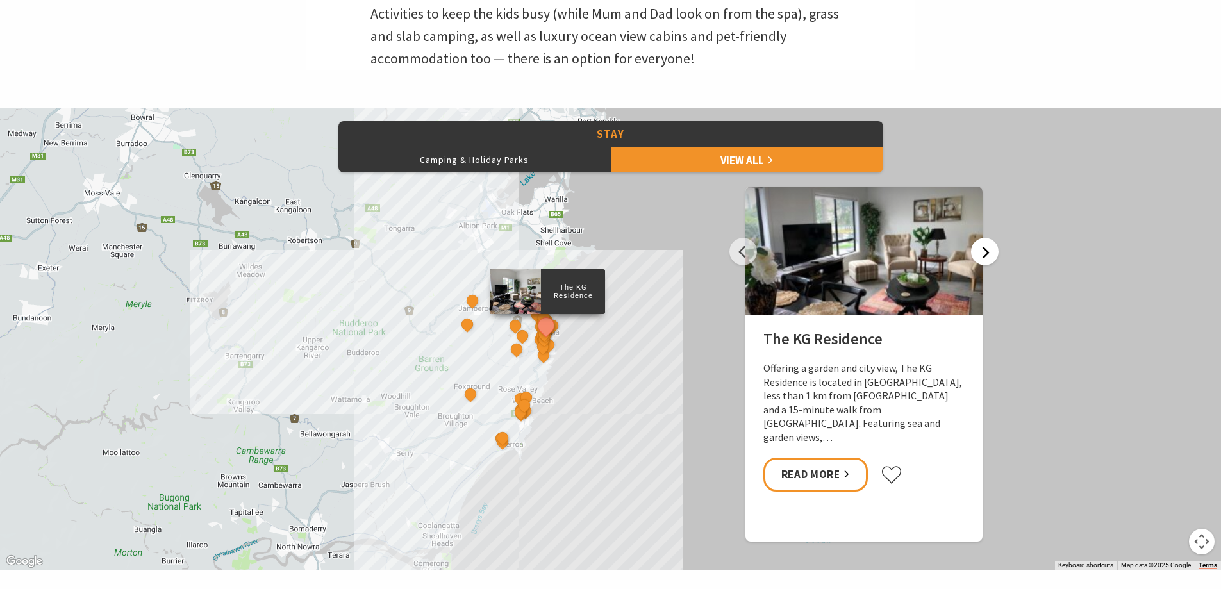
click at [990, 254] on button "Next" at bounding box center [985, 252] width 28 height 28
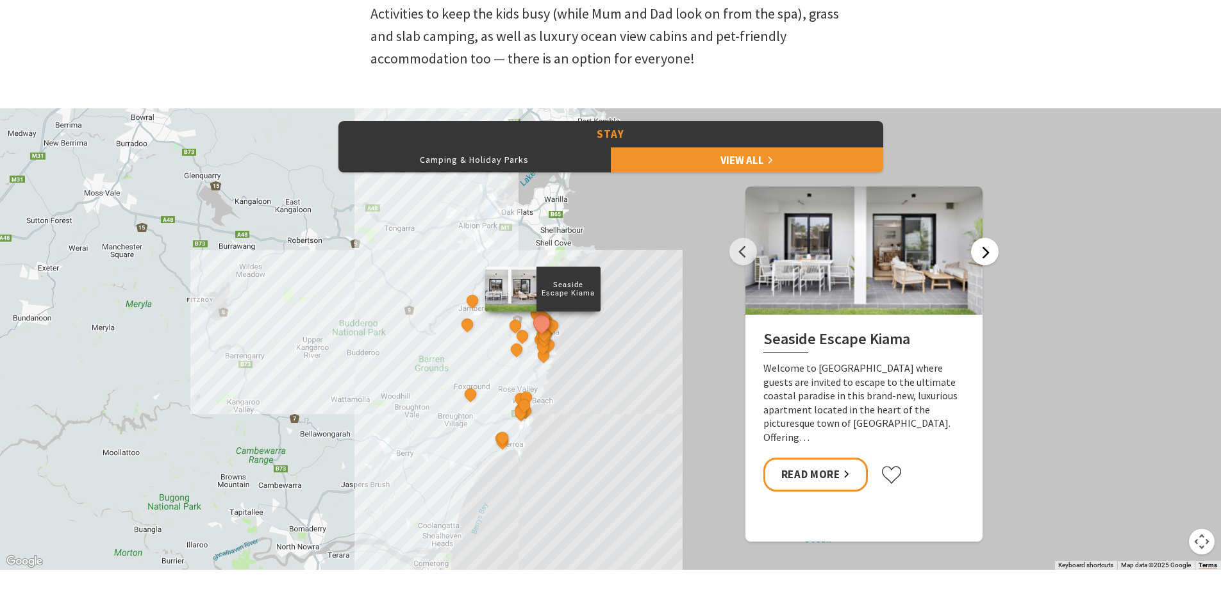
click at [990, 254] on button "Next" at bounding box center [985, 252] width 28 height 28
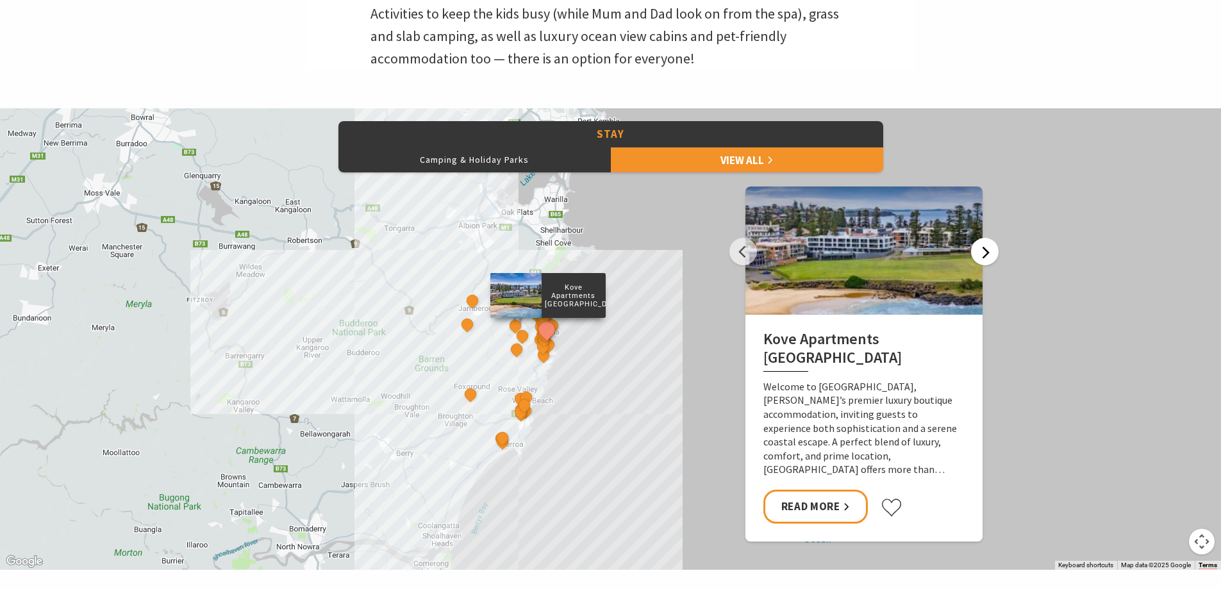
click at [990, 254] on button "Next" at bounding box center [985, 252] width 28 height 28
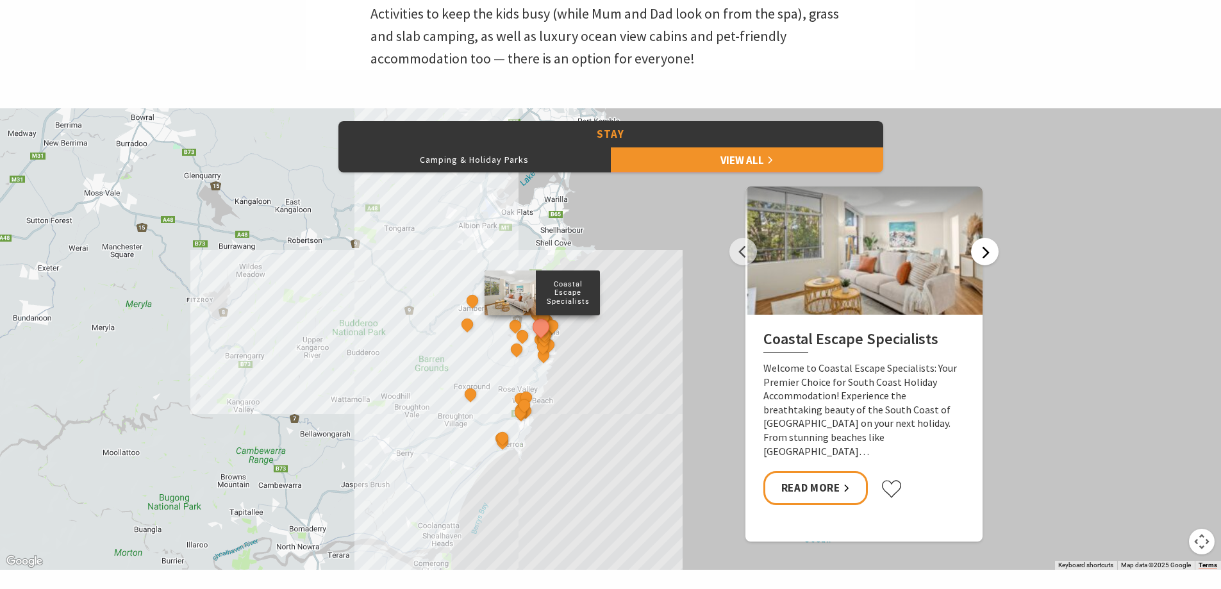
click at [990, 254] on button "Next" at bounding box center [985, 252] width 28 height 28
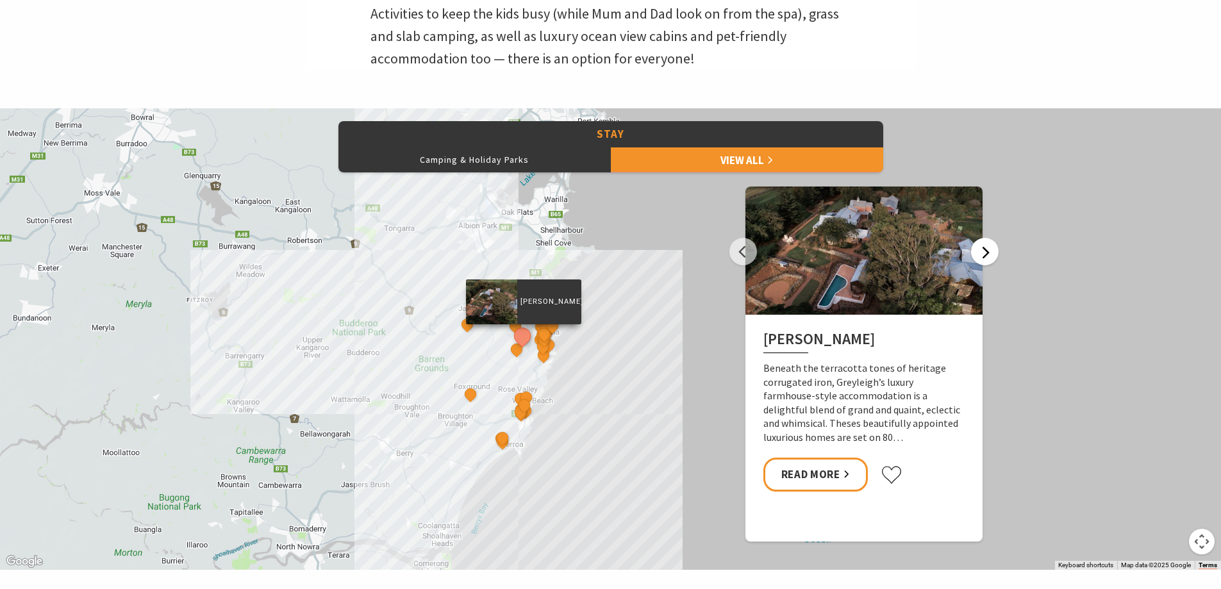
click at [990, 254] on button "Next" at bounding box center [985, 252] width 28 height 28
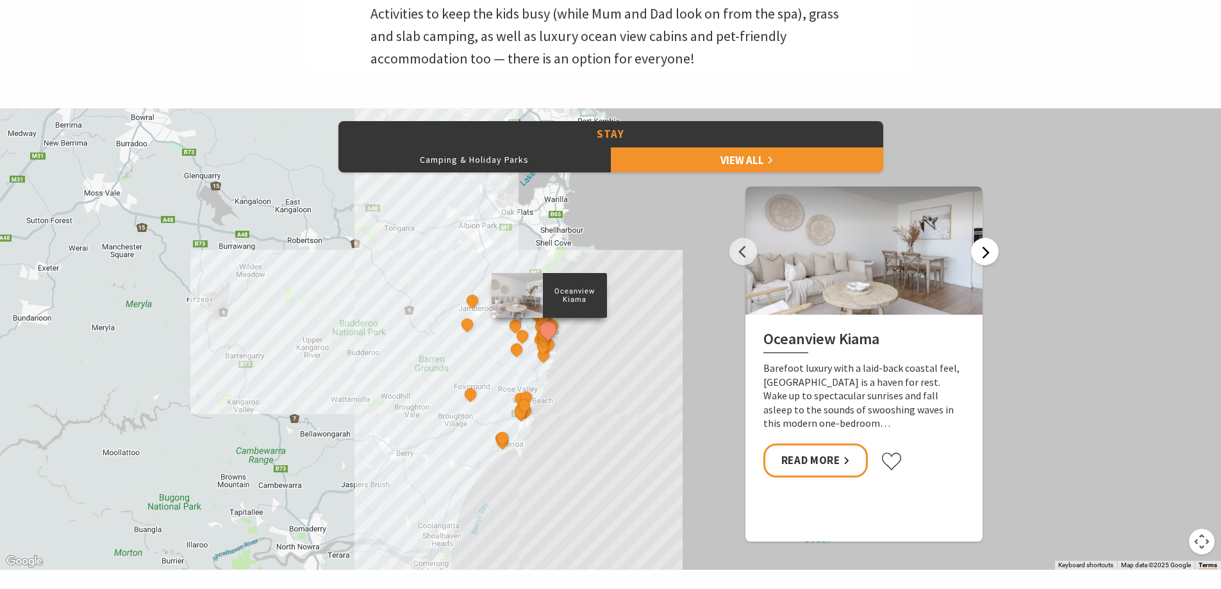
click at [990, 254] on button "Next" at bounding box center [985, 252] width 28 height 28
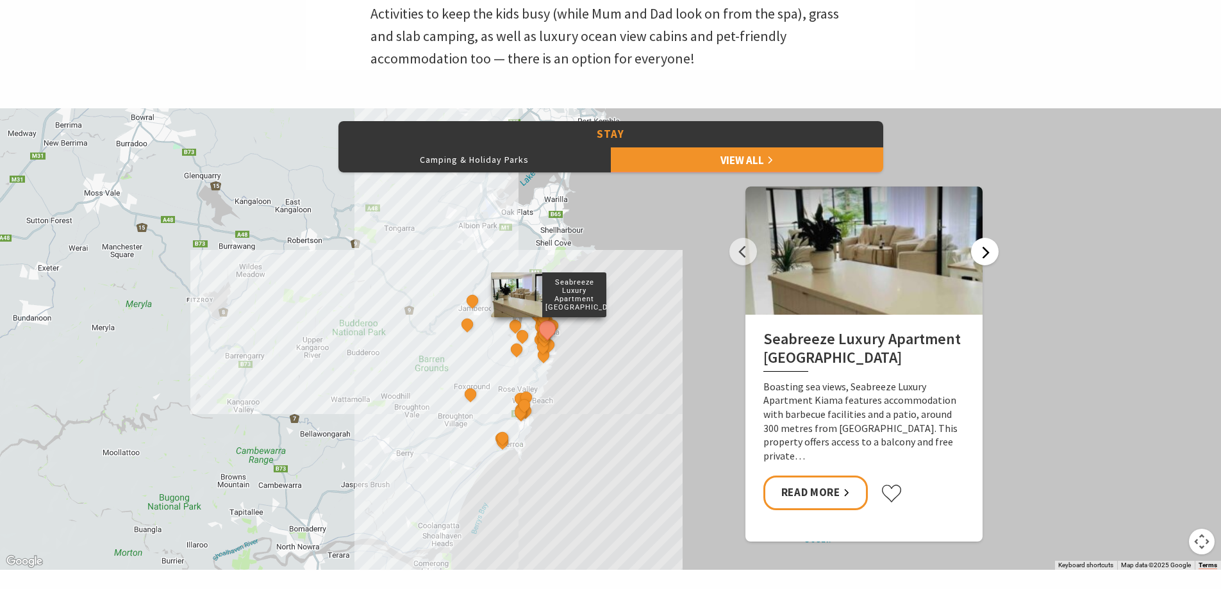
click at [983, 260] on button "Next" at bounding box center [985, 252] width 28 height 28
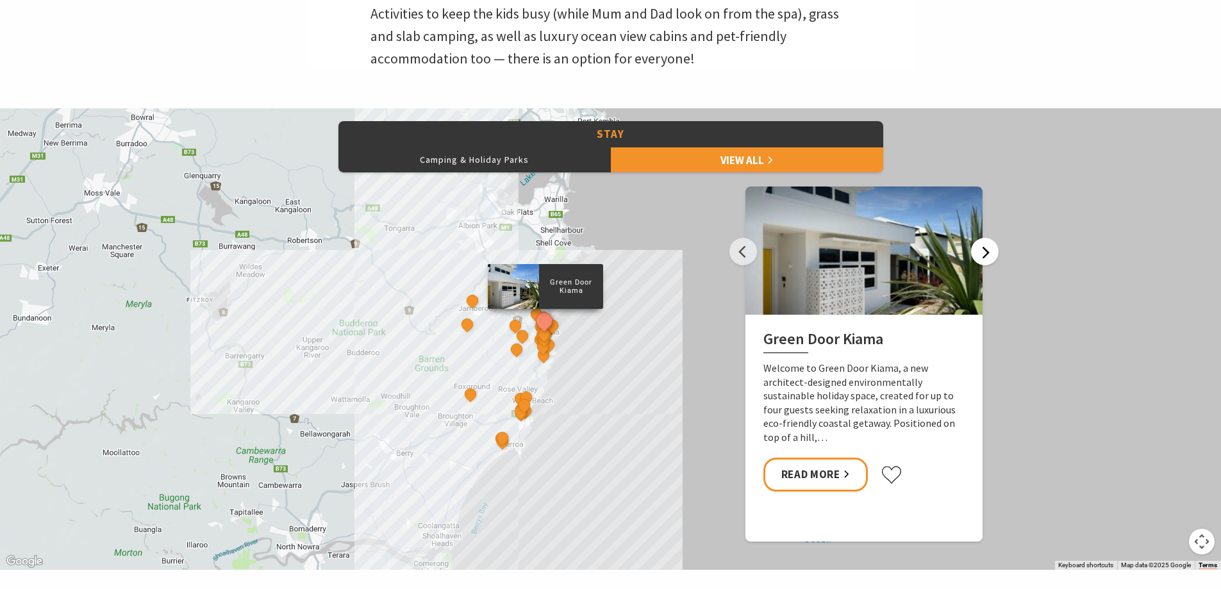
click at [983, 260] on button "Next" at bounding box center [985, 252] width 28 height 28
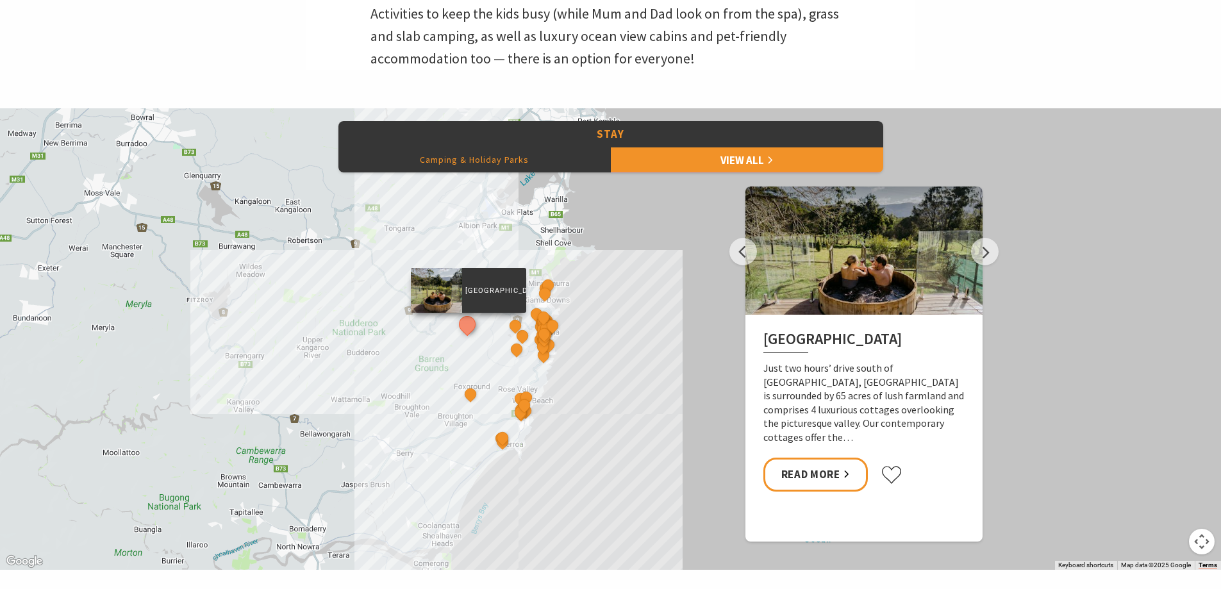
click at [491, 155] on button "Camping & Holiday Parks" at bounding box center [474, 160] width 272 height 26
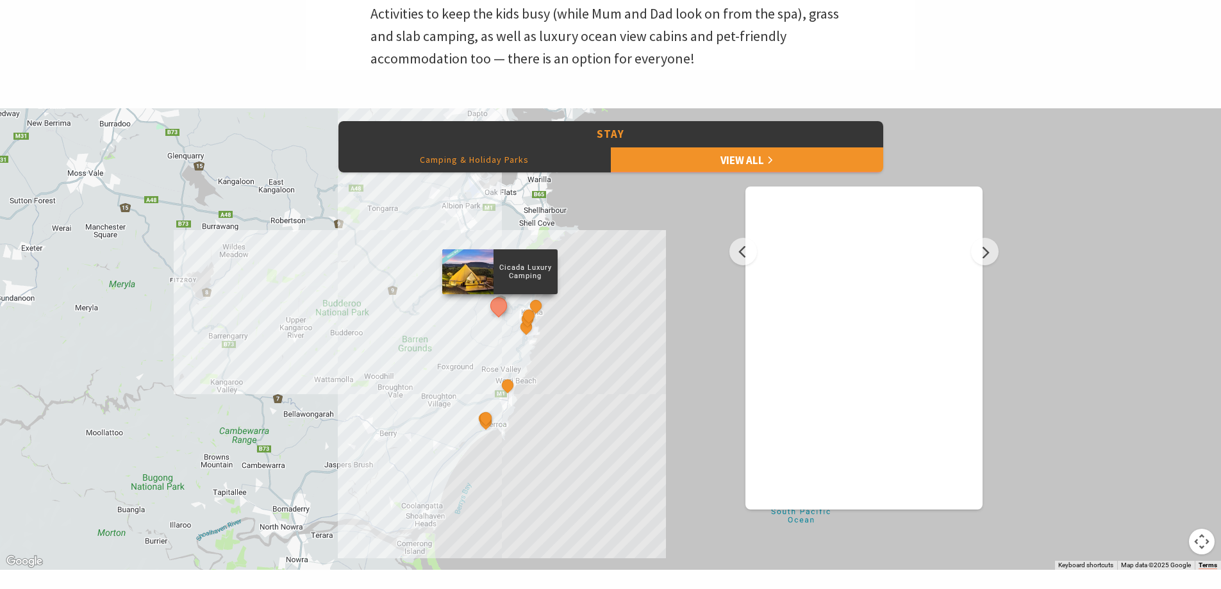
click at [475, 274] on div at bounding box center [467, 271] width 51 height 45
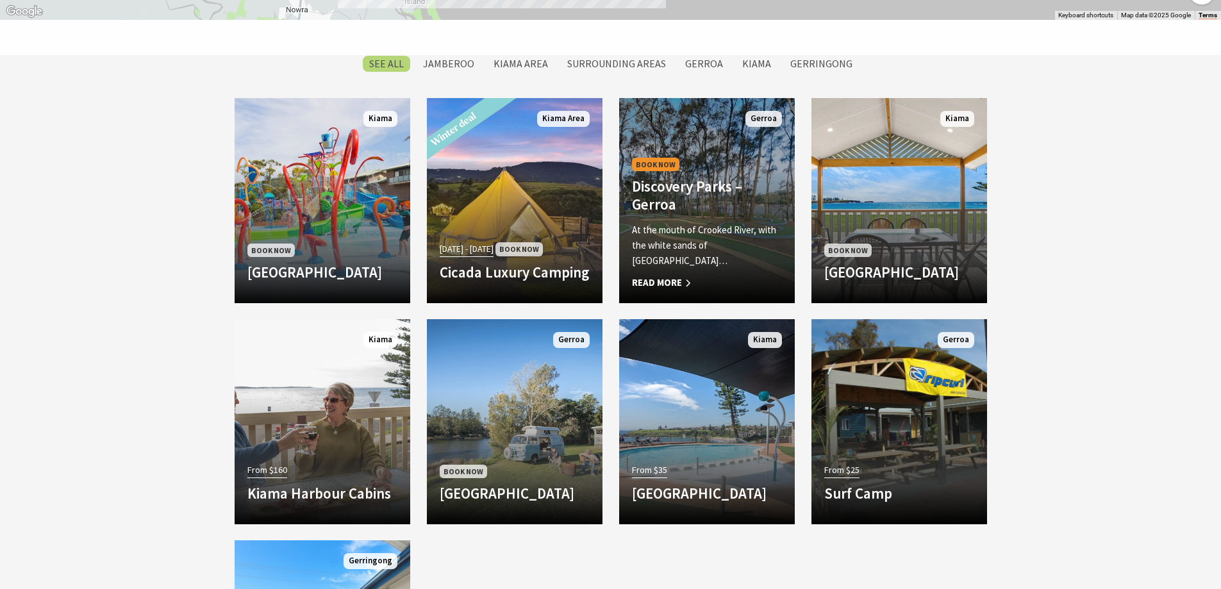
scroll to position [1218, 0]
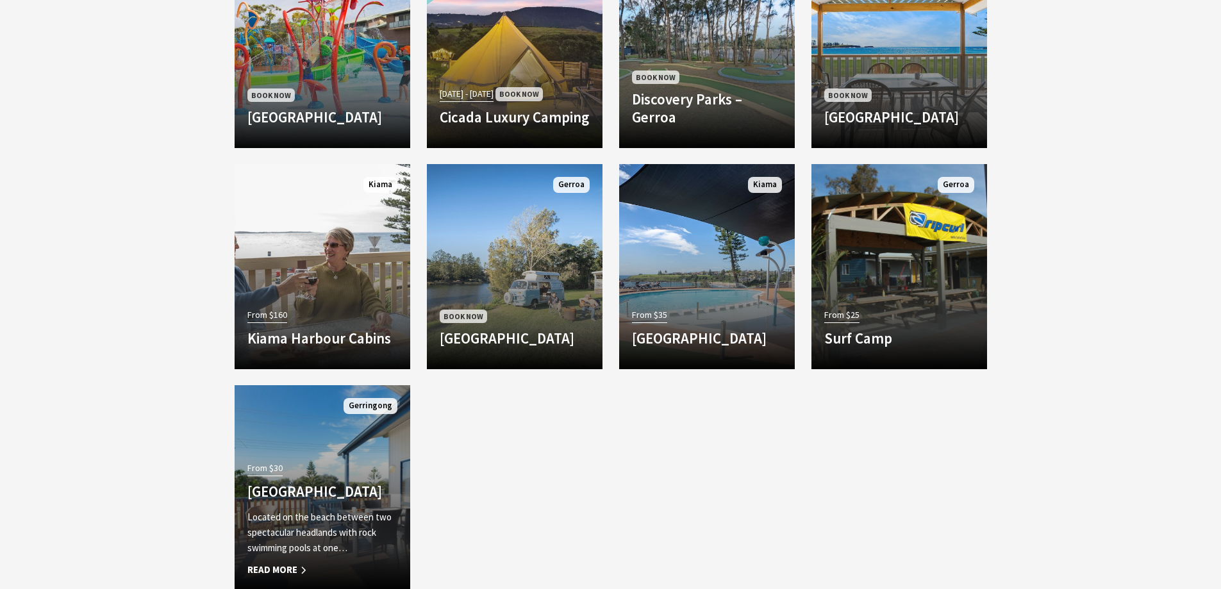
click at [363, 483] on h4 "[GEOGRAPHIC_DATA]" at bounding box center [322, 492] width 150 height 18
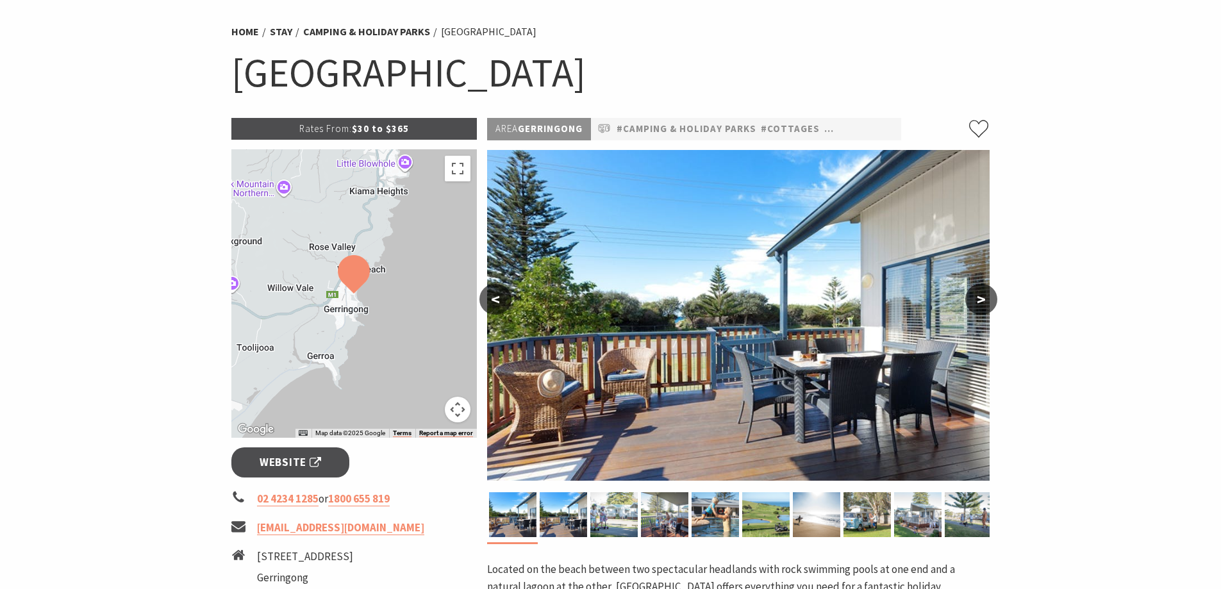
scroll to position [256, 0]
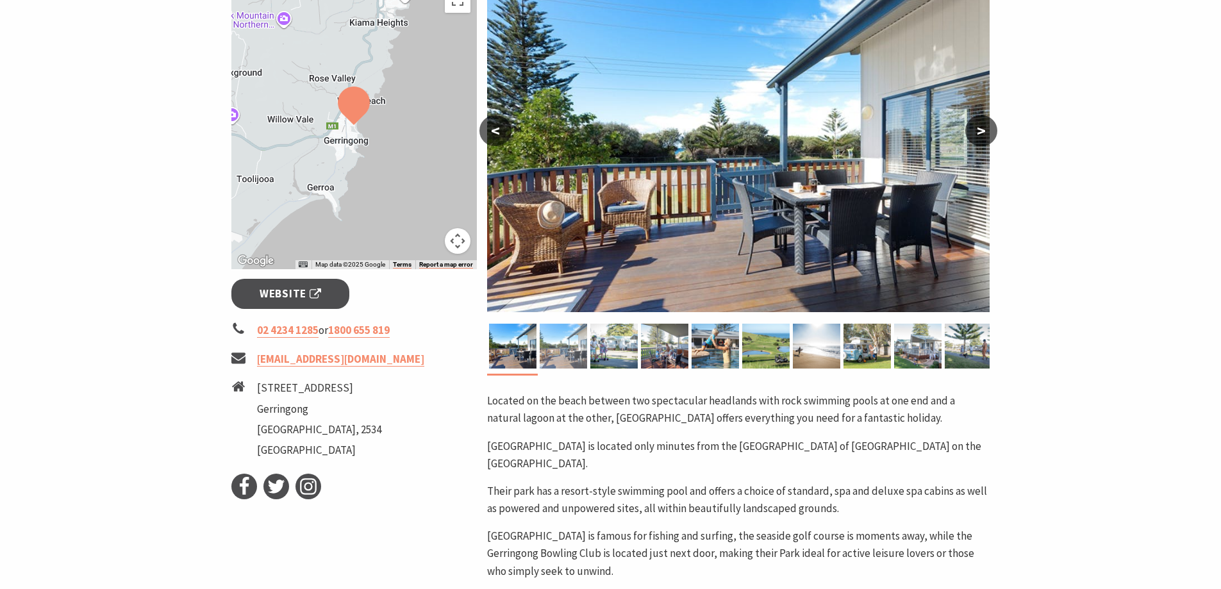
click at [540, 358] on img at bounding box center [563, 346] width 47 height 45
click at [597, 356] on img at bounding box center [613, 346] width 47 height 45
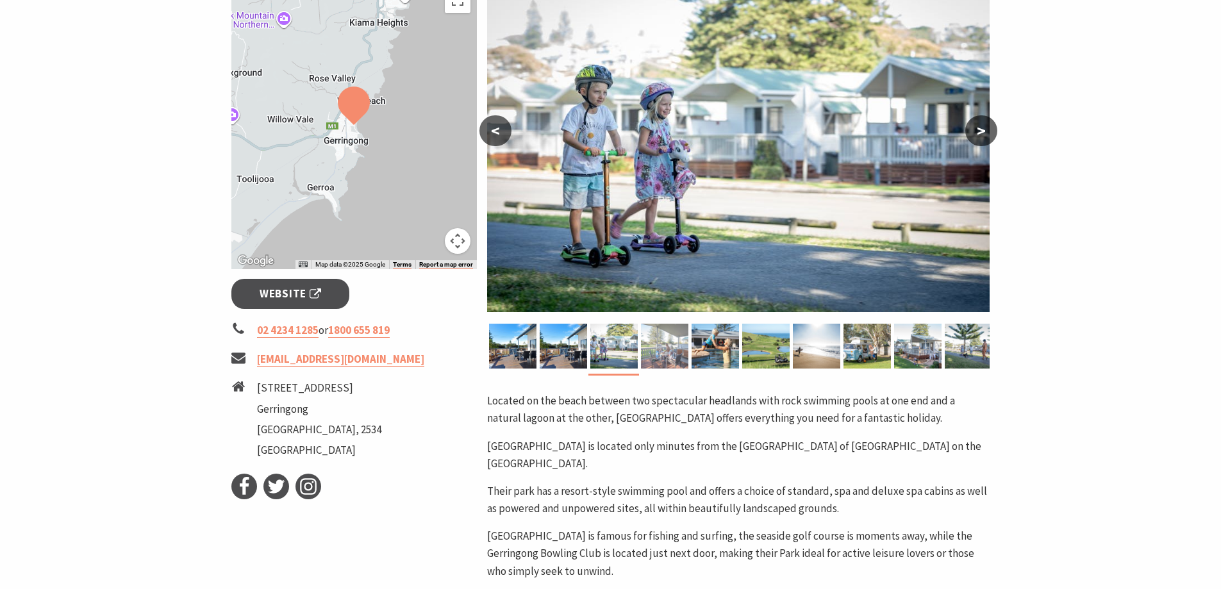
click at [667, 356] on img at bounding box center [664, 346] width 47 height 45
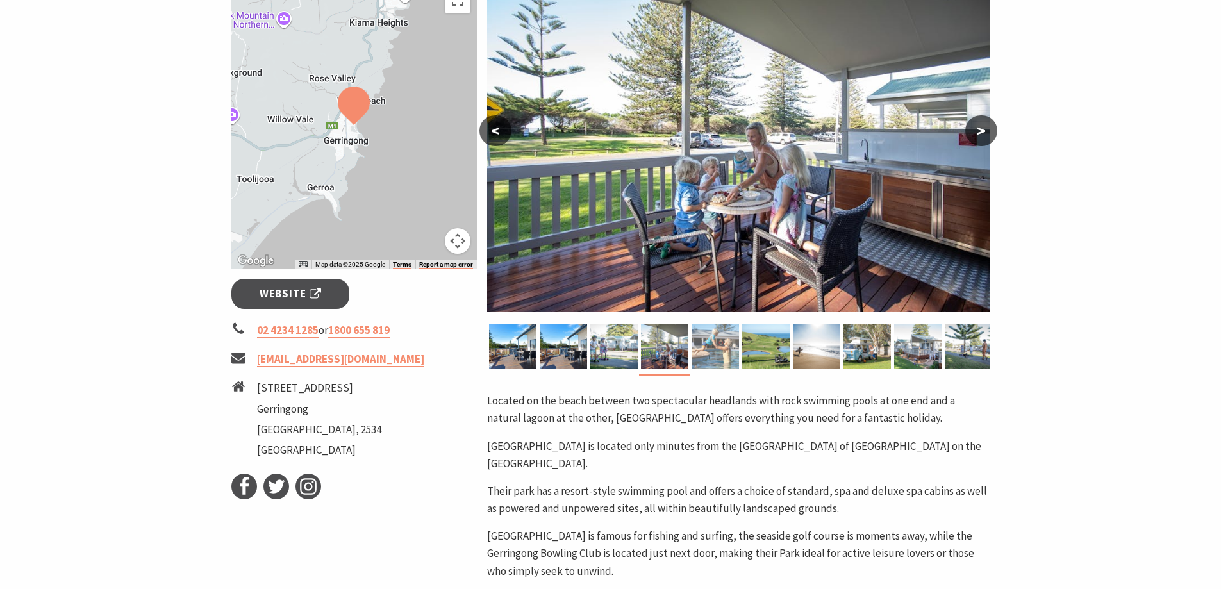
click at [719, 364] on img at bounding box center [715, 346] width 47 height 45
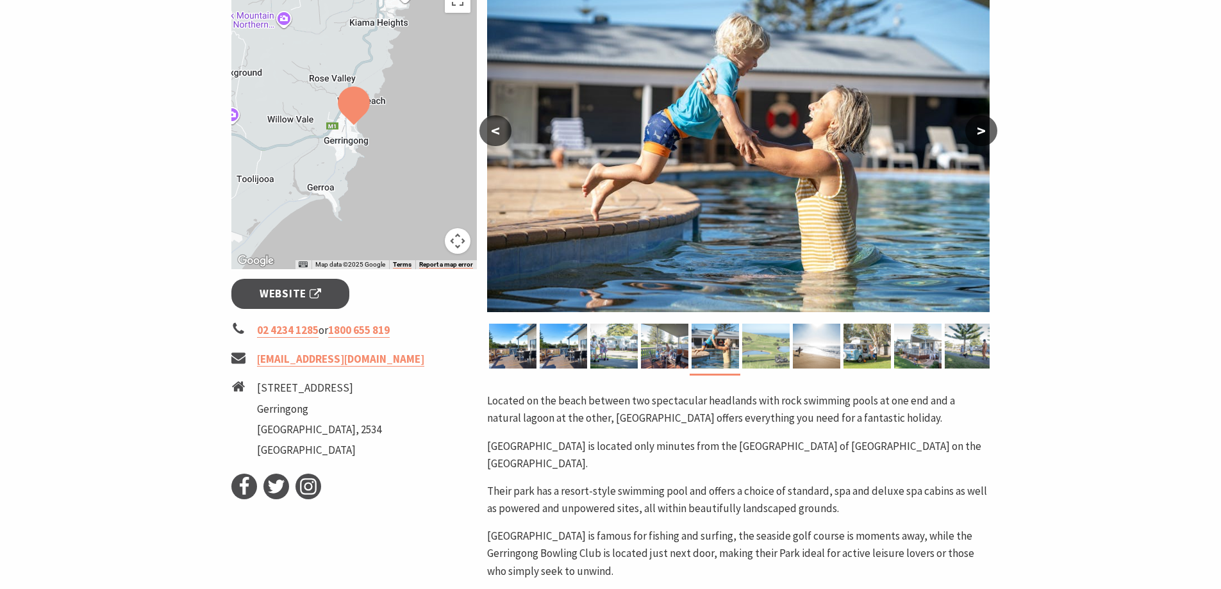
click at [765, 362] on img at bounding box center [765, 346] width 47 height 45
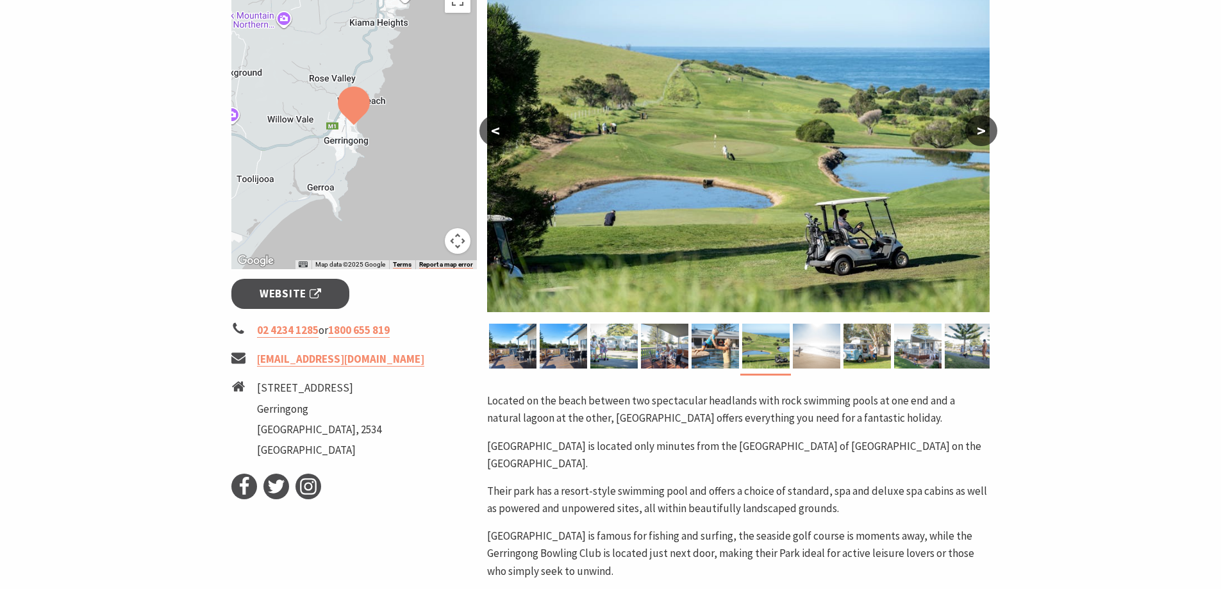
click at [810, 358] on img at bounding box center [816, 346] width 47 height 45
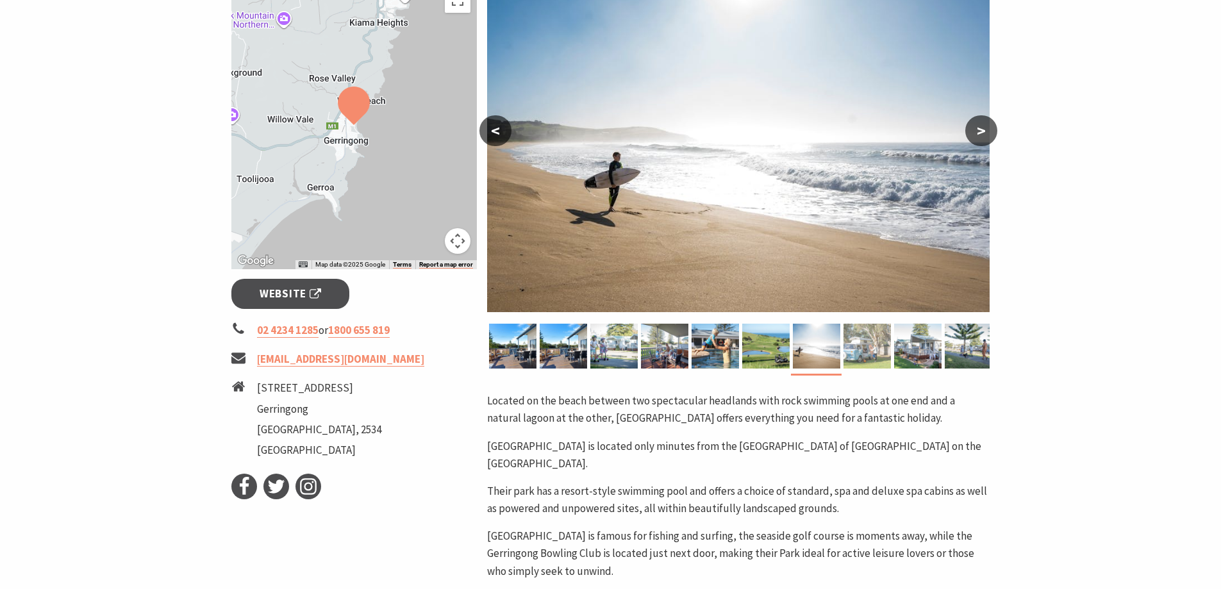
click at [883, 354] on img at bounding box center [867, 346] width 47 height 45
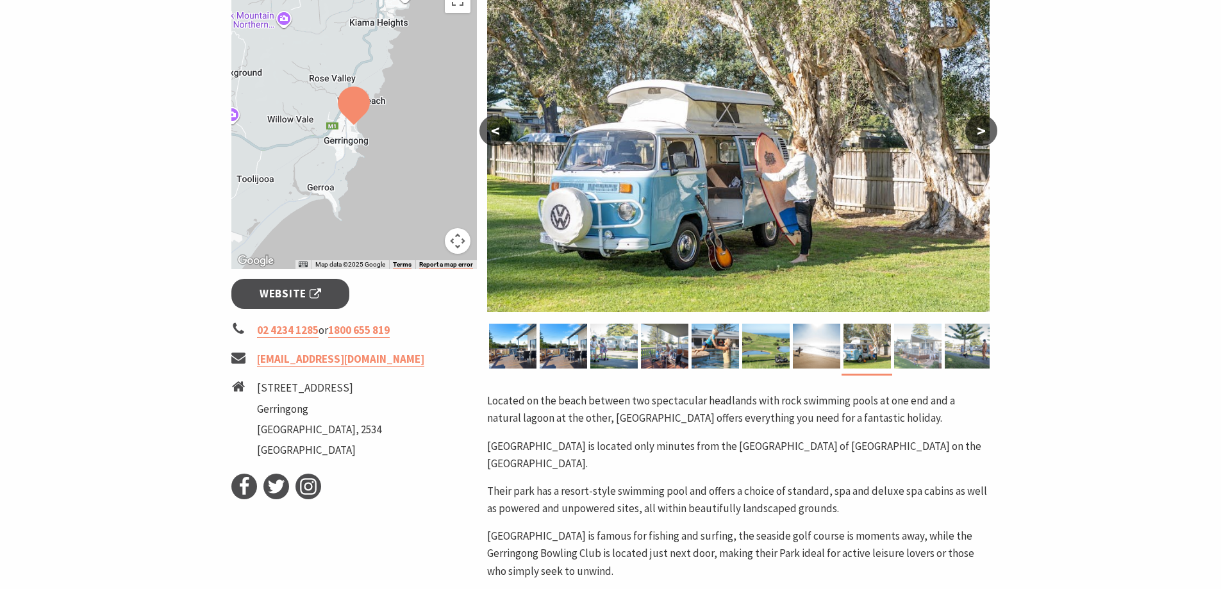
click at [916, 353] on img at bounding box center [917, 346] width 47 height 45
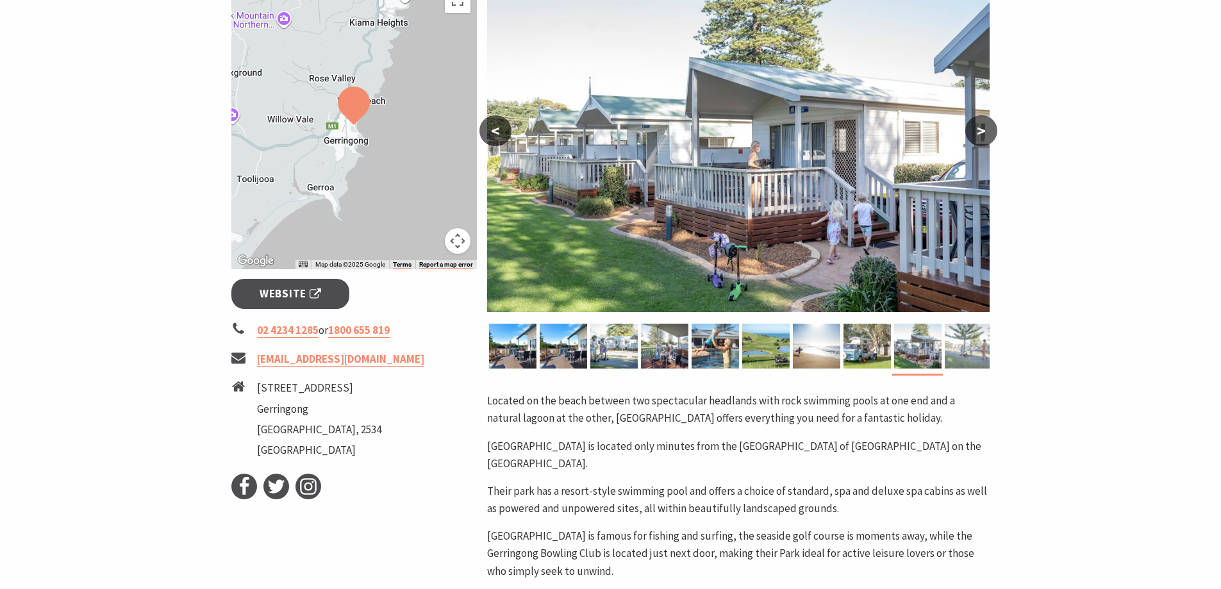
click at [963, 351] on img at bounding box center [968, 346] width 47 height 45
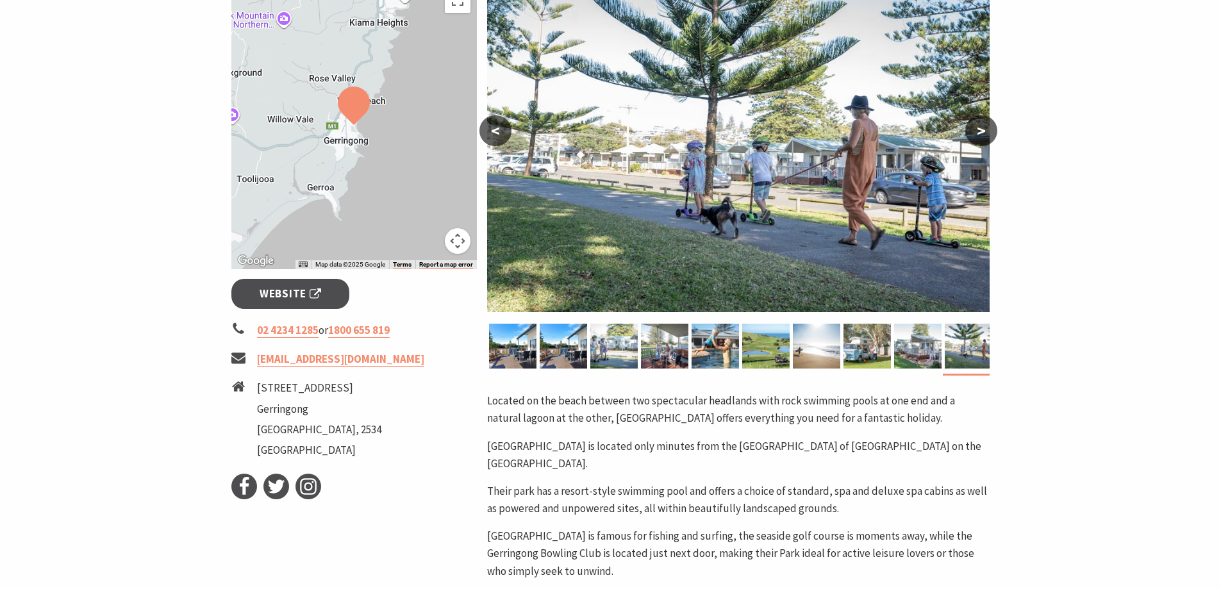
click at [984, 123] on button ">" at bounding box center [981, 130] width 32 height 31
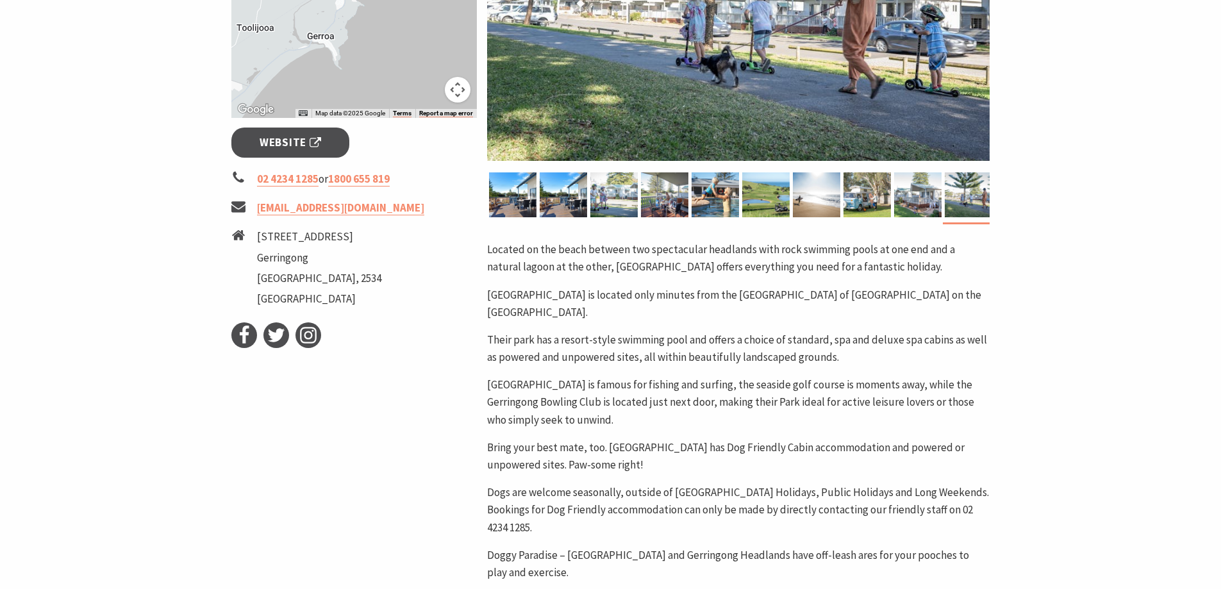
scroll to position [390, 0]
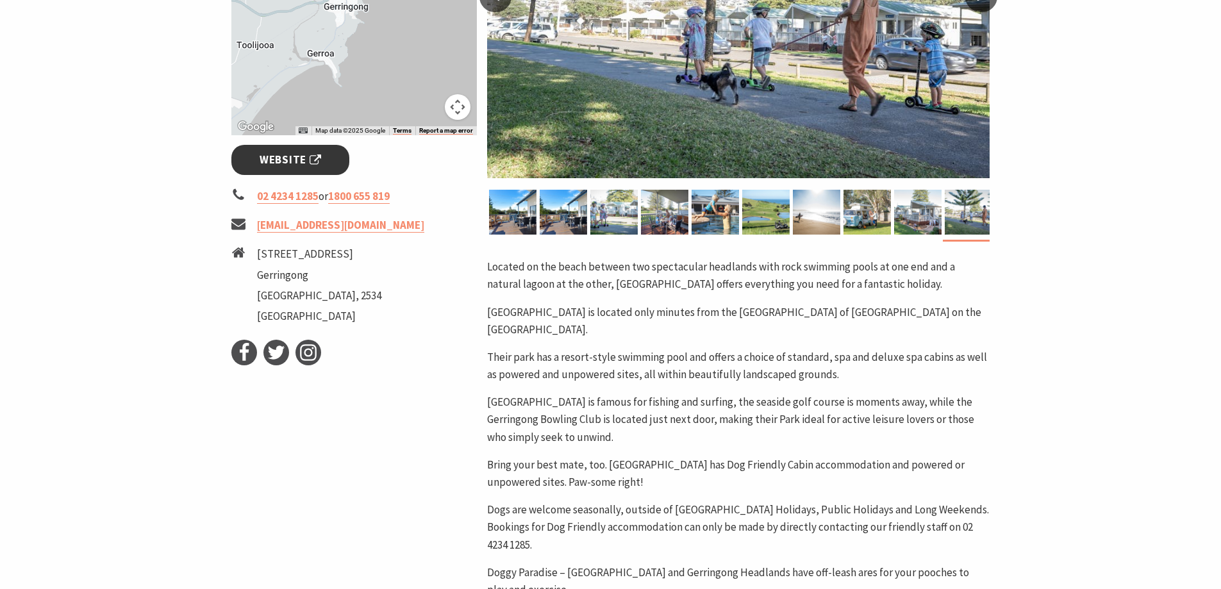
click at [274, 150] on link "Website" at bounding box center [290, 160] width 119 height 30
